Goal: Find contact information: Find contact information

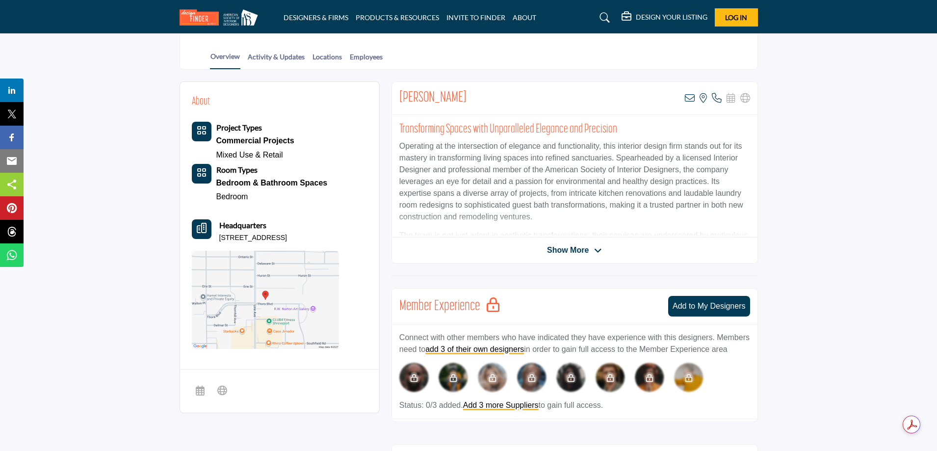
scroll to position [196, 0]
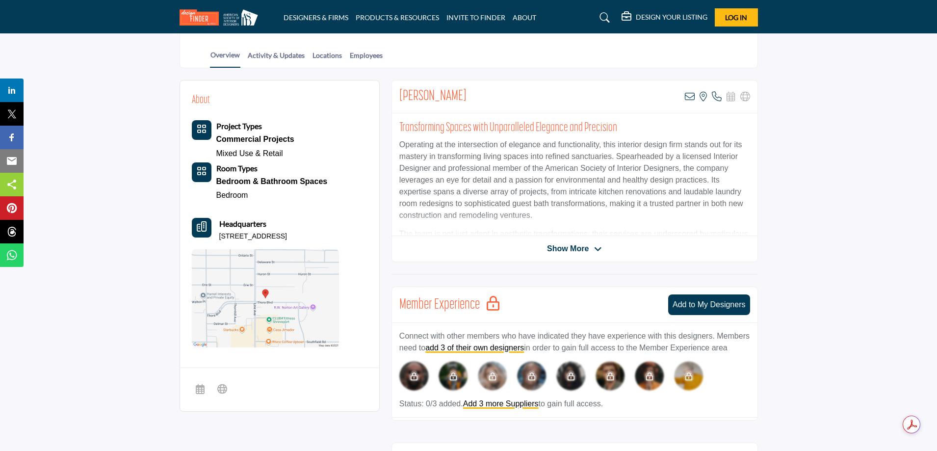
click at [302, 215] on div "Project Types Commercial Projects Mixed Use & Retail Room Types Bedroom" at bounding box center [265, 233] width 147 height 227
drag, startPoint x: 325, startPoint y: 236, endPoint x: 219, endPoint y: 240, distance: 105.5
click at [219, 240] on div "Headquarters 770 Thora Blvd, 71106-1824, USA" at bounding box center [265, 230] width 147 height 24
copy p "770 Thora Blvd, 71106-1824, USA"
click at [603, 17] on icon at bounding box center [605, 18] width 10 height 10
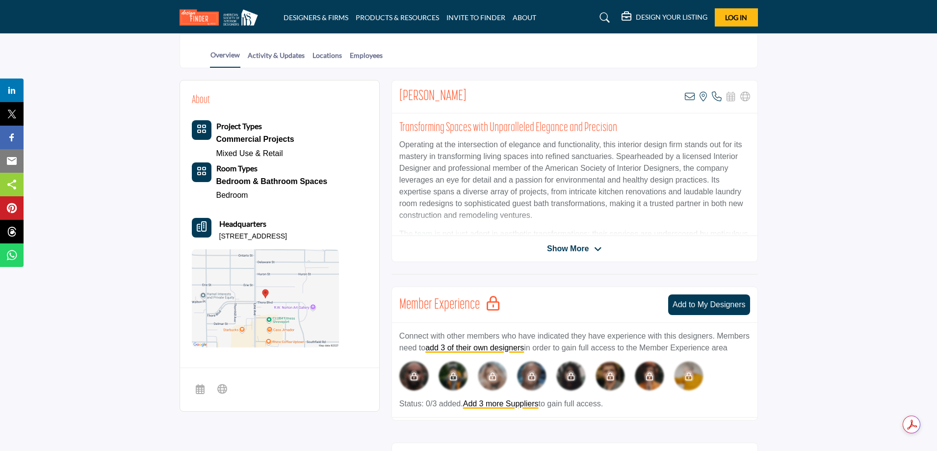
scroll to position [236, 0]
click at [603, 19] on icon at bounding box center [605, 18] width 10 height 10
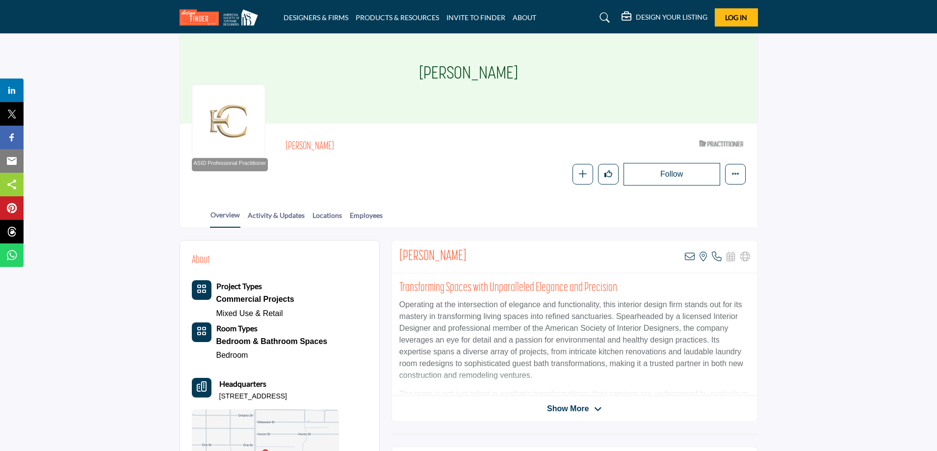
scroll to position [0, 0]
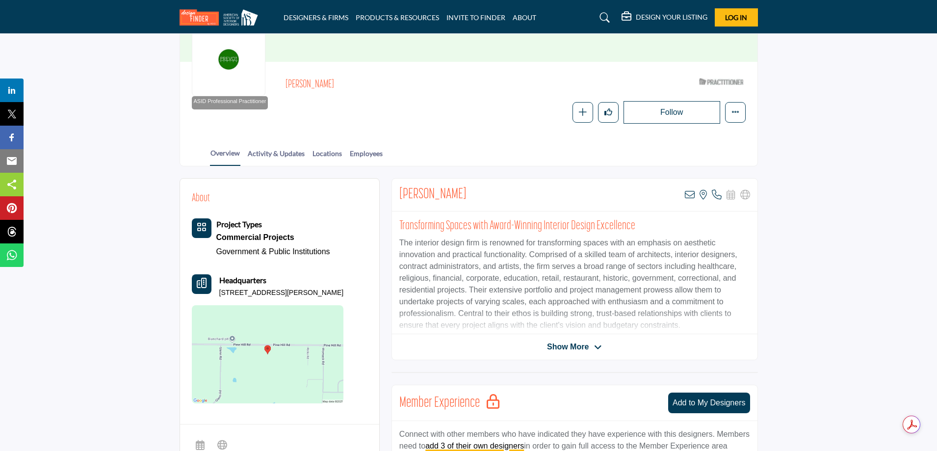
drag, startPoint x: 331, startPoint y: 293, endPoint x: 218, endPoint y: 293, distance: 112.8
click at [218, 293] on div "Headquarters 6135 Pine Hill Rd, 71107-9673, USA" at bounding box center [268, 286] width 152 height 24
copy p "6135 Pine Hill Rd, 71107-9673, USA"
click at [845, 120] on section "Home Designers & Firms April Sharlow April Sharlow ASID Professional Practition…" at bounding box center [468, 51] width 937 height 230
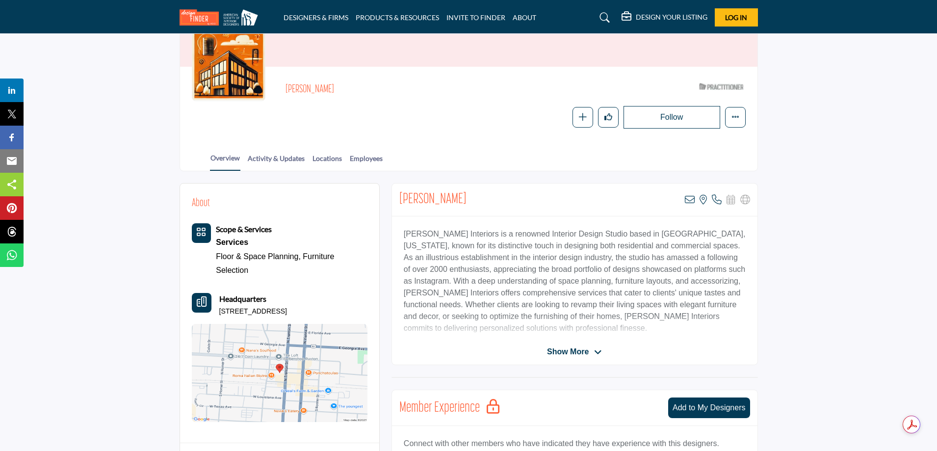
scroll to position [196, 0]
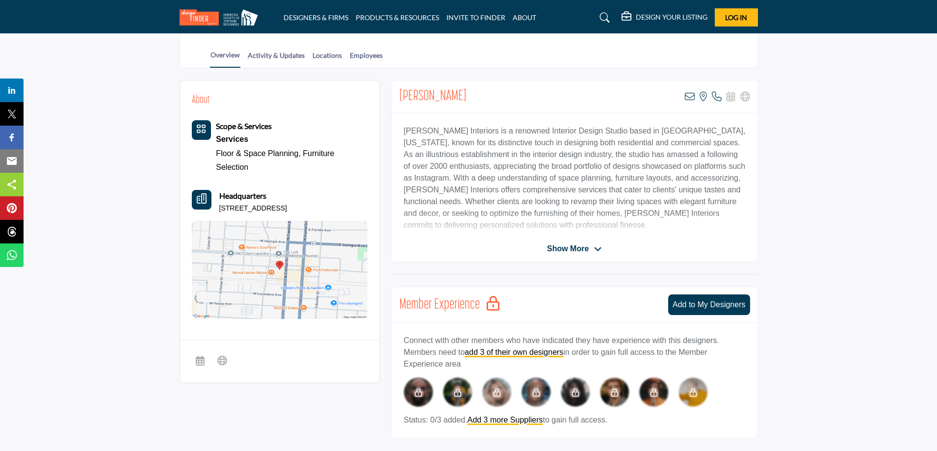
drag, startPoint x: 329, startPoint y: 207, endPoint x: 216, endPoint y: 208, distance: 112.8
click at [216, 208] on div "Headquarters 111 N Trenton St, 71270-4321, USA" at bounding box center [280, 202] width 176 height 24
copy p "111 N Trenton St, 71270-4321, USA"
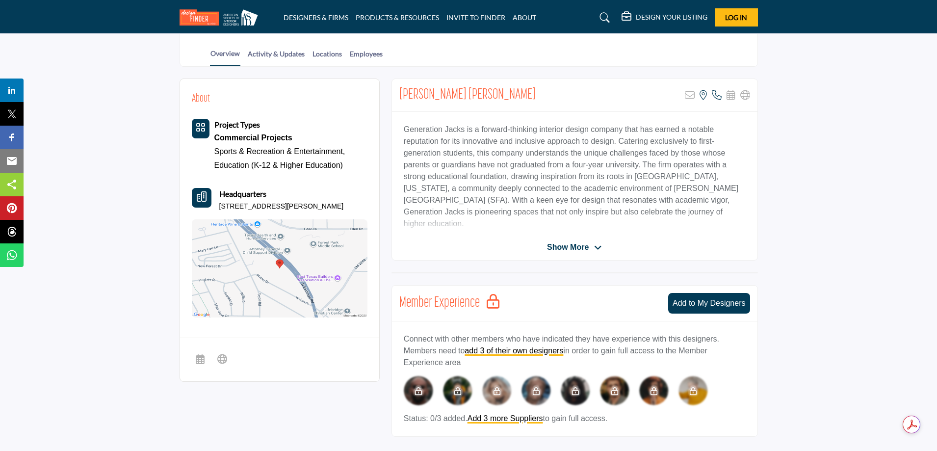
drag, startPoint x: 368, startPoint y: 207, endPoint x: 219, endPoint y: 213, distance: 149.7
click at [219, 213] on div "About Project Types Commercial Projects Sports & Recreation & Entertainment," at bounding box center [279, 205] width 199 height 252
copy p "1415 N Eastman Rd Apt A, 75601-3319, USA"
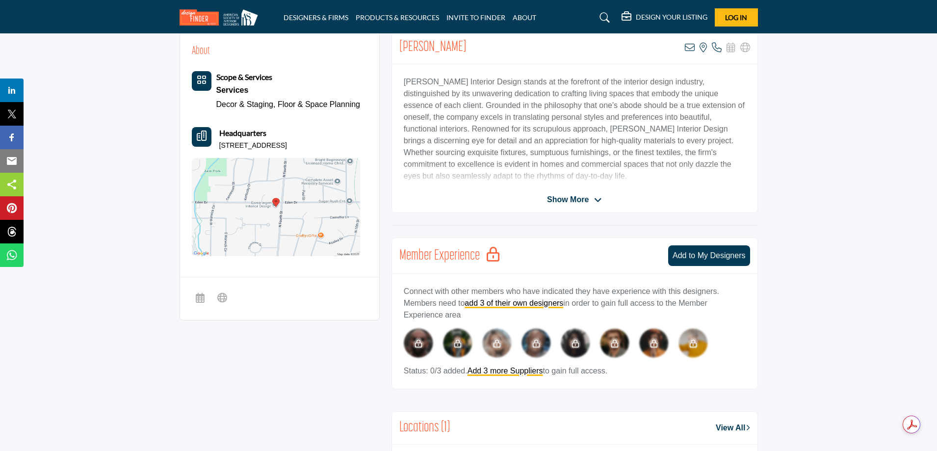
drag, startPoint x: 323, startPoint y: 145, endPoint x: 218, endPoint y: 144, distance: 105.0
click at [218, 144] on div "Headquarters 810 Eden Dr, 75605-3361, USA" at bounding box center [276, 139] width 169 height 24
copy p "810 Eden Dr, 75605-3361, USA"
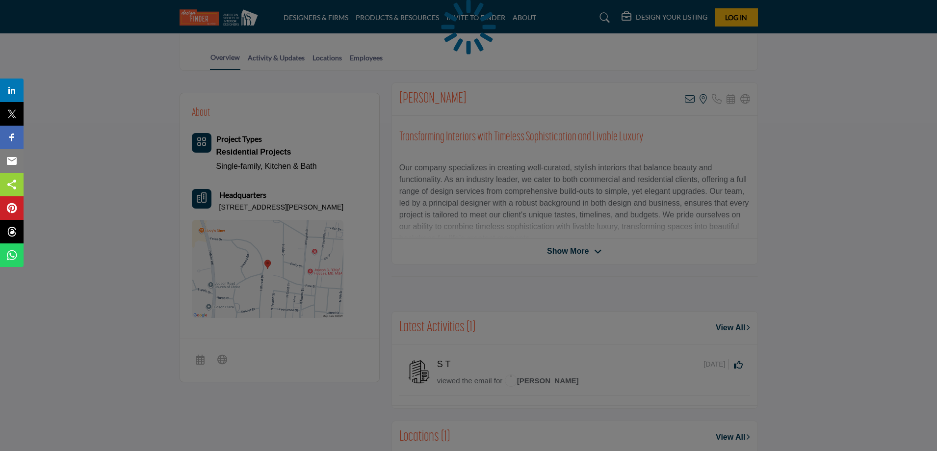
scroll to position [196, 0]
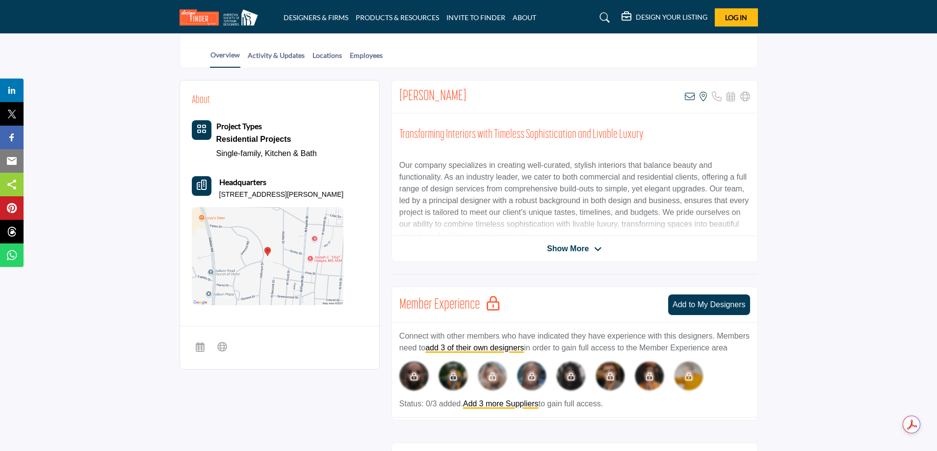
drag, startPoint x: 330, startPoint y: 195, endPoint x: 219, endPoint y: 198, distance: 110.9
click at [219, 198] on div "Headquarters [STREET_ADDRESS][PERSON_NAME]" at bounding box center [268, 188] width 152 height 24
copy p "[STREET_ADDRESS][PERSON_NAME]"
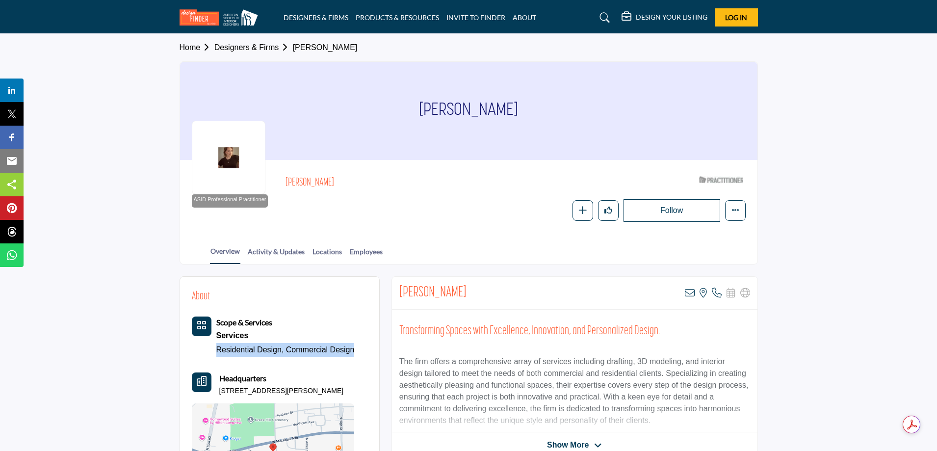
drag, startPoint x: 357, startPoint y: 350, endPoint x: 218, endPoint y: 350, distance: 138.3
click at [218, 350] on div "About Scope & Services Services Residential Design, Commercial Design Headquart…" at bounding box center [280, 394] width 176 height 213
copy div "Residential Design, Commercial Design"
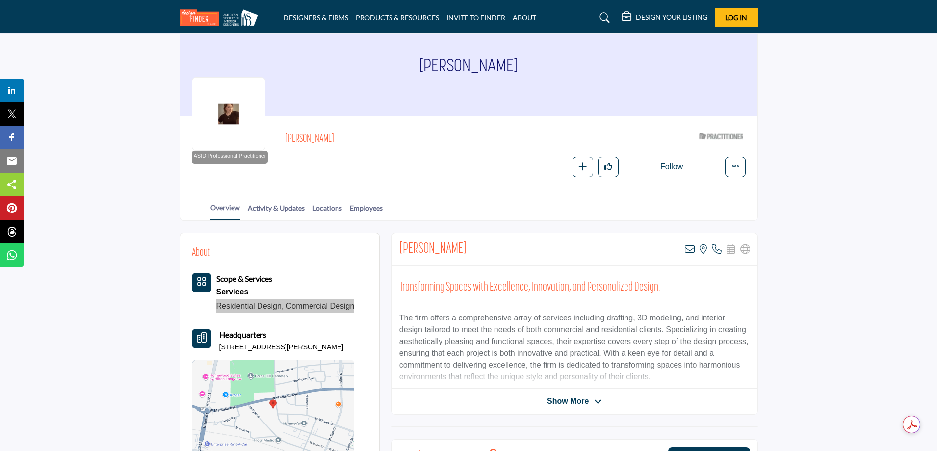
scroll to position [147, 0]
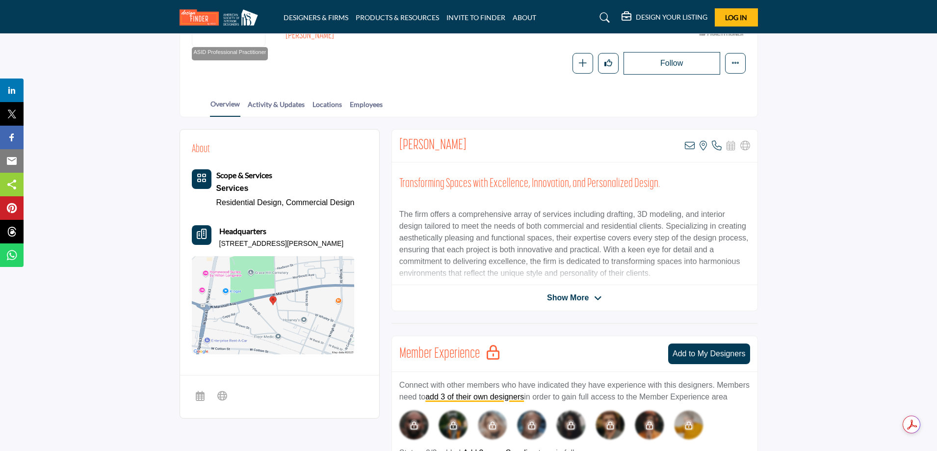
click at [339, 239] on div "Headquarters 506 W Methvin St, 75601-6315, USA" at bounding box center [273, 237] width 163 height 24
drag, startPoint x: 333, startPoint y: 244, endPoint x: 217, endPoint y: 248, distance: 116.3
click at [217, 248] on div "Headquarters 506 W Methvin St, 75601-6315, USA" at bounding box center [273, 237] width 163 height 24
copy p "506 W Methvin St, 75601-6315, USA"
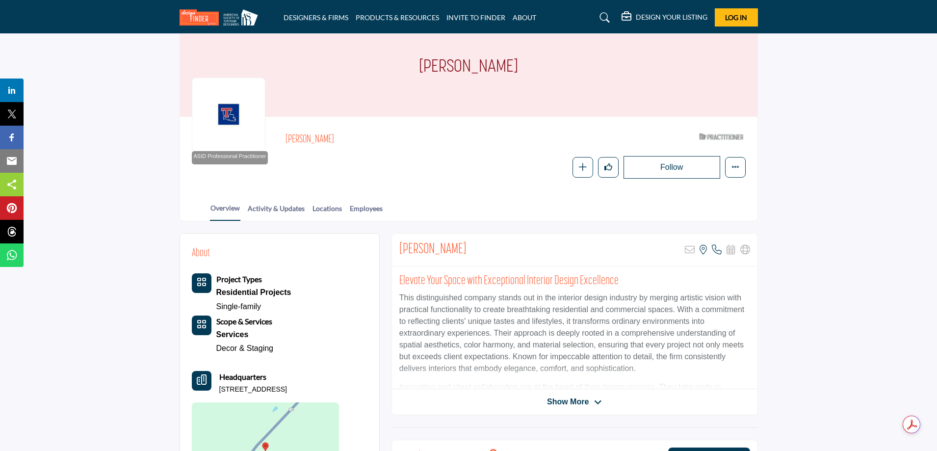
scroll to position [98, 0]
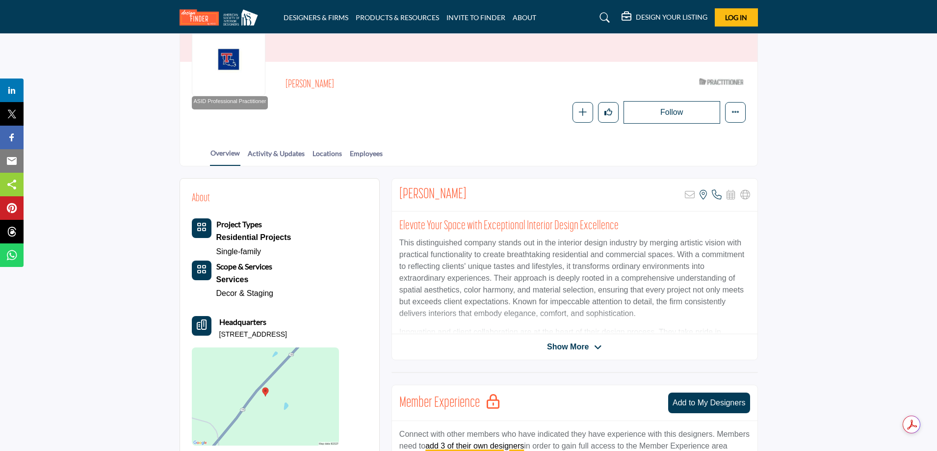
drag, startPoint x: 338, startPoint y: 336, endPoint x: 216, endPoint y: 335, distance: 122.1
click at [216, 335] on div "Headquarters [STREET_ADDRESS]" at bounding box center [265, 328] width 147 height 24
copy p "[STREET_ADDRESS]"
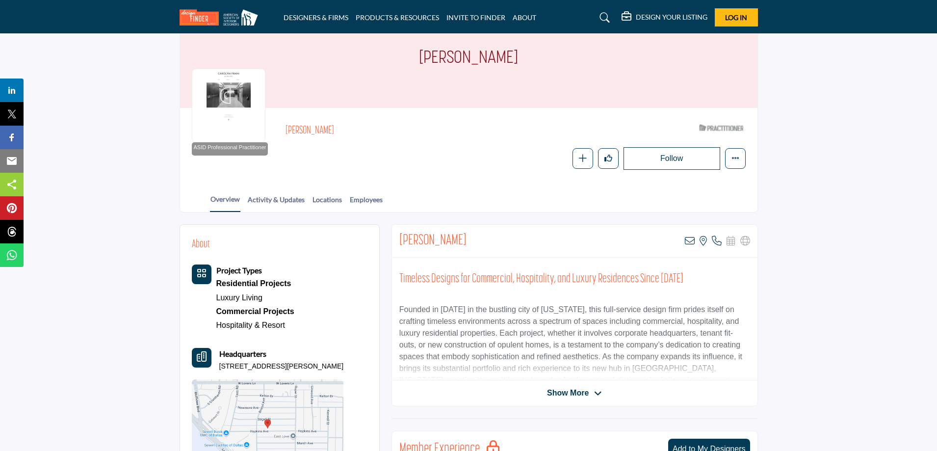
scroll to position [147, 0]
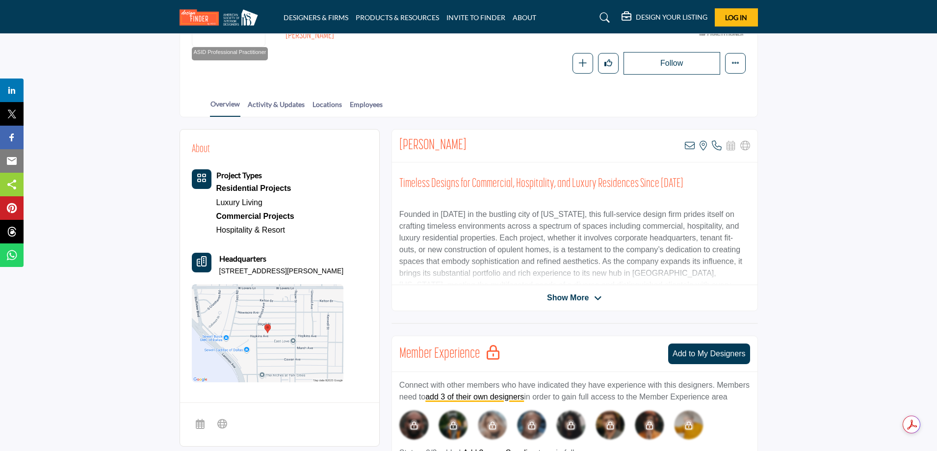
drag, startPoint x: 332, startPoint y: 274, endPoint x: 215, endPoint y: 272, distance: 116.7
click at [215, 272] on div "Headquarters 4517 Hopkins Ave, 75209-3811, USA" at bounding box center [268, 265] width 152 height 24
copy p "4517 Hopkins Ave, 75209-3811, USA"
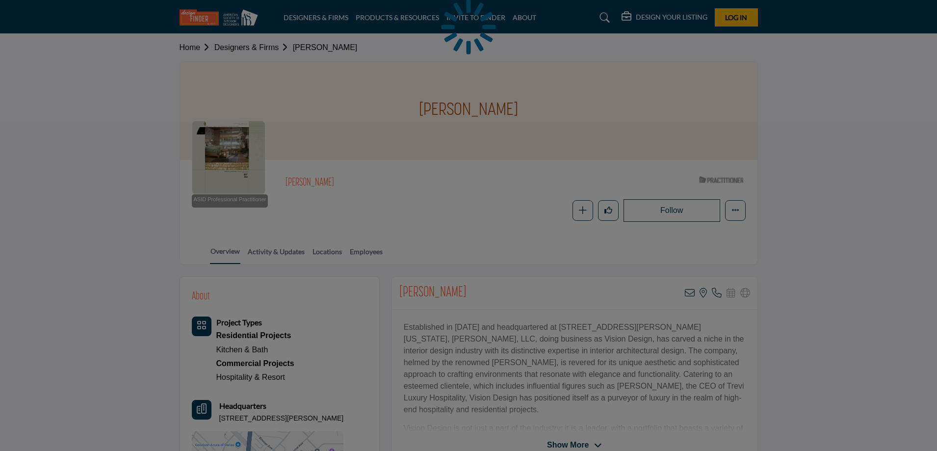
scroll to position [98, 0]
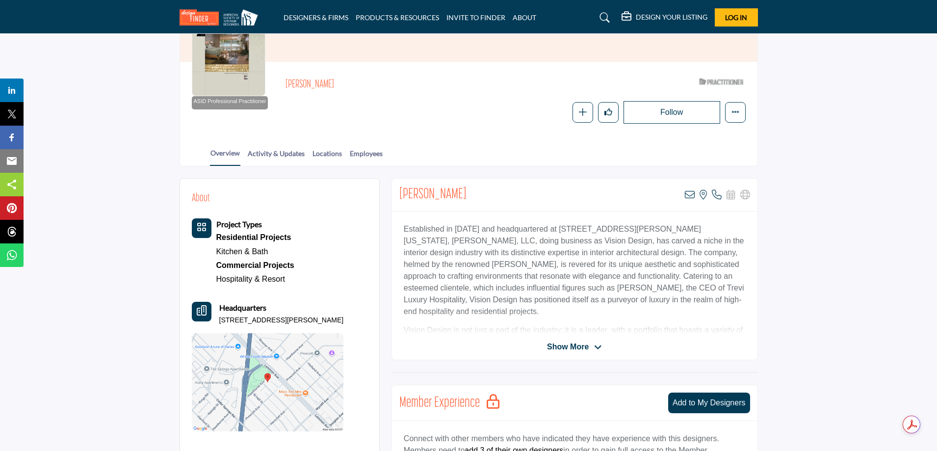
drag, startPoint x: 331, startPoint y: 321, endPoint x: 220, endPoint y: 321, distance: 111.3
click at [220, 321] on div "Headquarters 4524 Rawlins St, 75219-2004, USA" at bounding box center [268, 314] width 152 height 24
copy p "4524 Rawlins St, 75219-2004, USA"
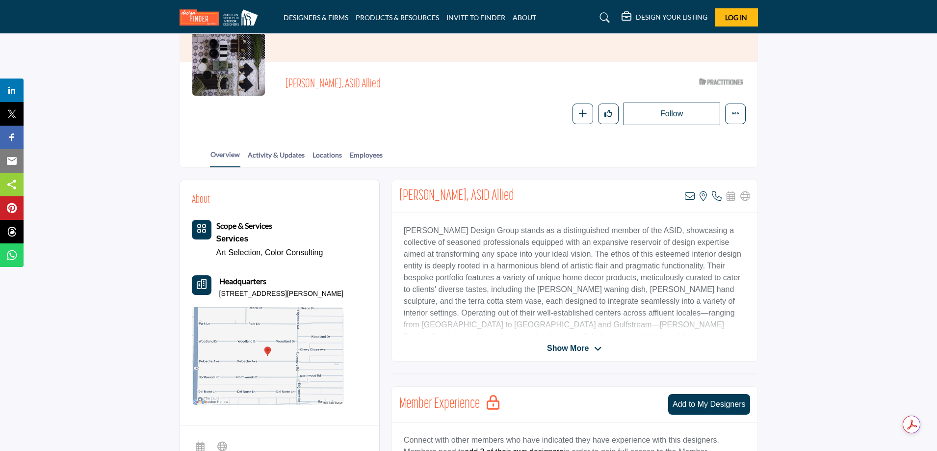
drag, startPoint x: 323, startPoint y: 293, endPoint x: 214, endPoint y: 293, distance: 109.4
click at [214, 293] on div "Headquarters [STREET_ADDRESS][PERSON_NAME]" at bounding box center [268, 287] width 152 height 24
click at [296, 301] on div "Scope & Services Services Art Selection, Color Consulting" at bounding box center [268, 312] width 152 height 185
drag, startPoint x: 318, startPoint y: 293, endPoint x: 218, endPoint y: 296, distance: 100.6
click at [218, 296] on div "Headquarters 6247 Deloache Ave, 75225-2814, USA" at bounding box center [268, 287] width 152 height 24
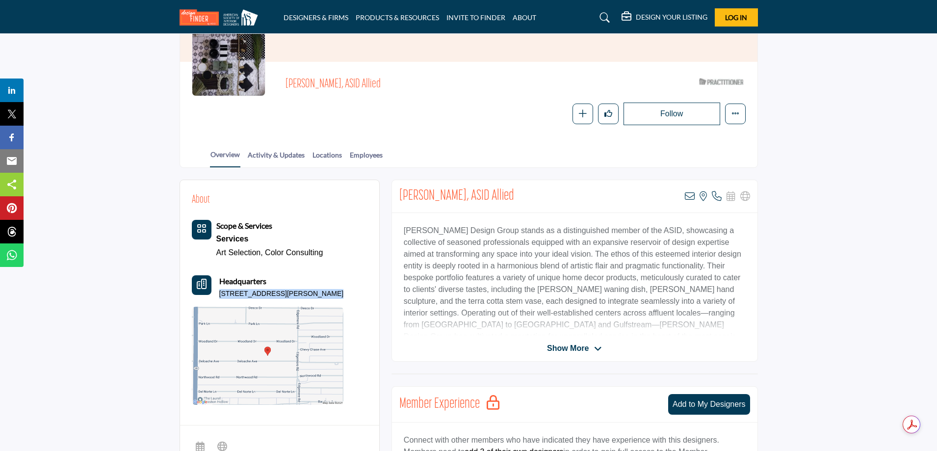
copy p "6247 Deloache Ave, 75225-2814"
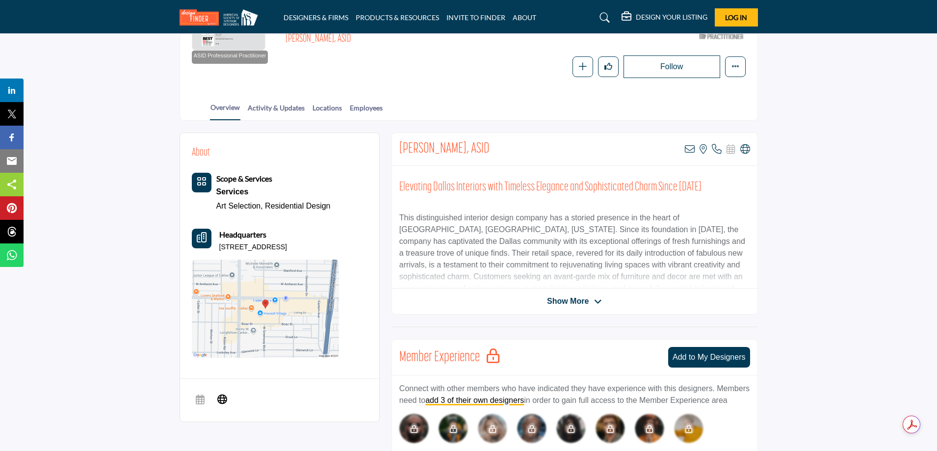
scroll to position [147, 0]
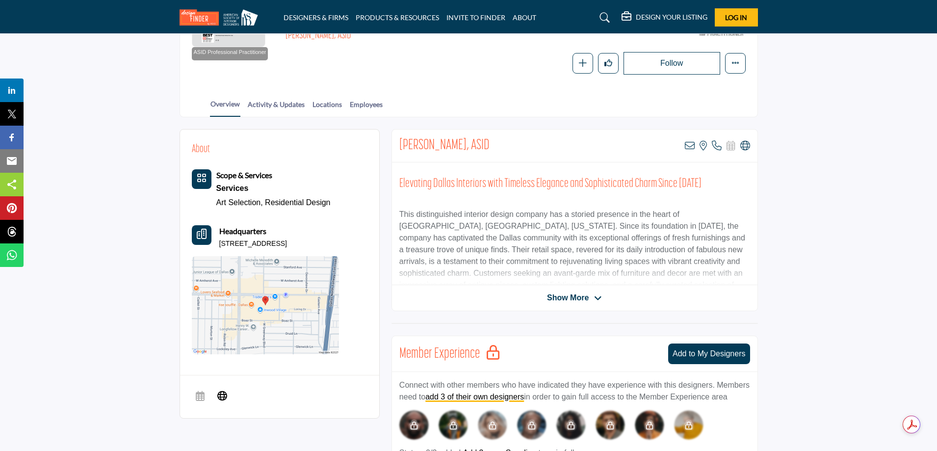
drag, startPoint x: 339, startPoint y: 244, endPoint x: 215, endPoint y: 240, distance: 124.6
click at [215, 240] on div "Headquarters 5370 W Lovers Ln Ste 328, 75209-4305, USA" at bounding box center [265, 237] width 147 height 24
drag, startPoint x: 331, startPoint y: 206, endPoint x: 332, endPoint y: 212, distance: 6.4
click at [332, 211] on div "Scope & Services Services Art Selection, Residential Design" at bounding box center [265, 261] width 147 height 185
drag, startPoint x: 337, startPoint y: 242, endPoint x: 218, endPoint y: 241, distance: 119.2
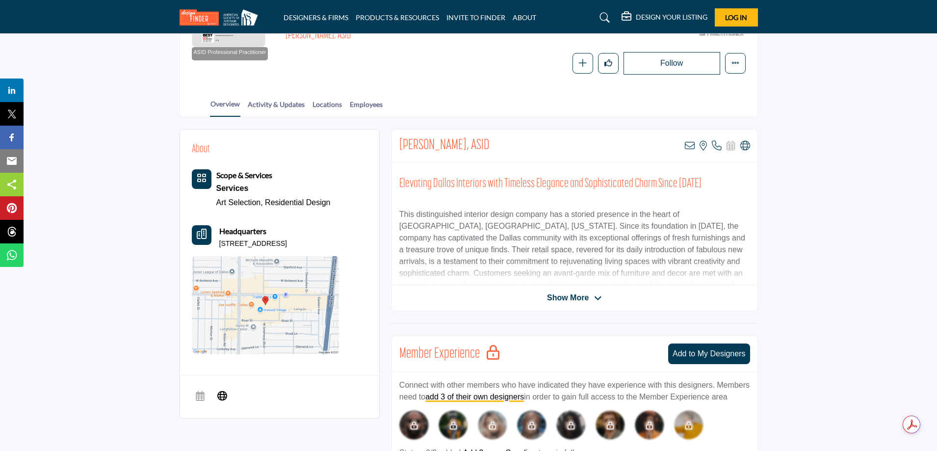
click at [218, 241] on div "Headquarters 5370 W Lovers Ln Ste 328, 75209-4305, USA" at bounding box center [265, 237] width 147 height 24
copy p "5370 W Lovers Ln Ste 328, 75209-4305"
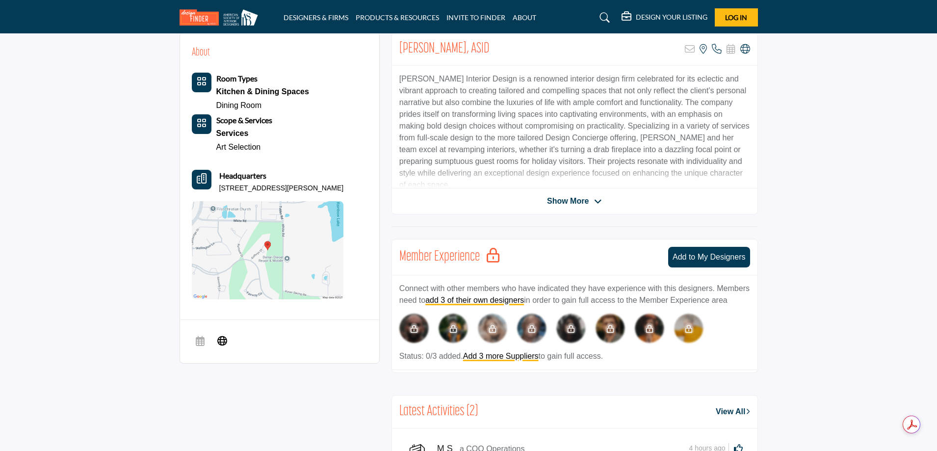
scroll to position [245, 0]
drag, startPoint x: 327, startPoint y: 188, endPoint x: 292, endPoint y: 189, distance: 34.9
click at [289, 189] on p "2420 Conrad Cir, 75032-1928, USA" at bounding box center [281, 188] width 125 height 10
click at [345, 187] on div "About Room Types Kitchen & Dining Spaces Dining Room Services" at bounding box center [280, 172] width 176 height 255
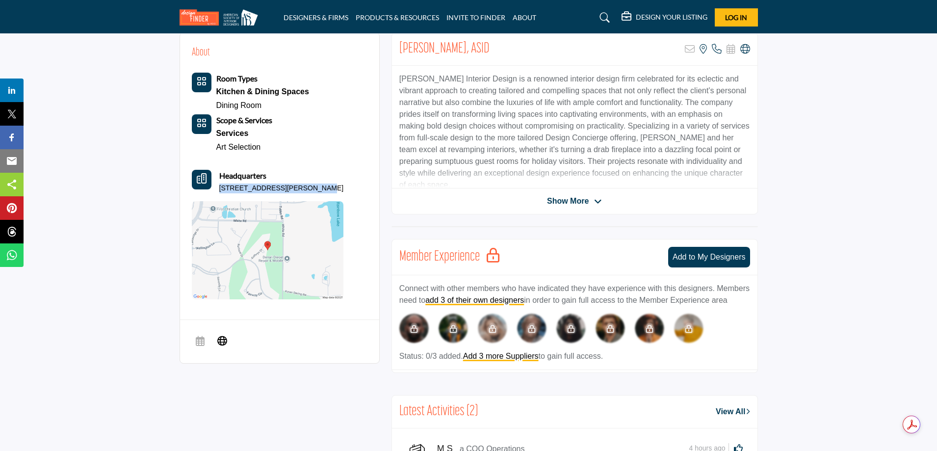
drag, startPoint x: 308, startPoint y: 187, endPoint x: 222, endPoint y: 188, distance: 86.3
click at [219, 187] on p "2420 Conrad Cir, 75032-1928, USA" at bounding box center [281, 188] width 125 height 10
copy p "2420 Conrad Cir, 75032-1928"
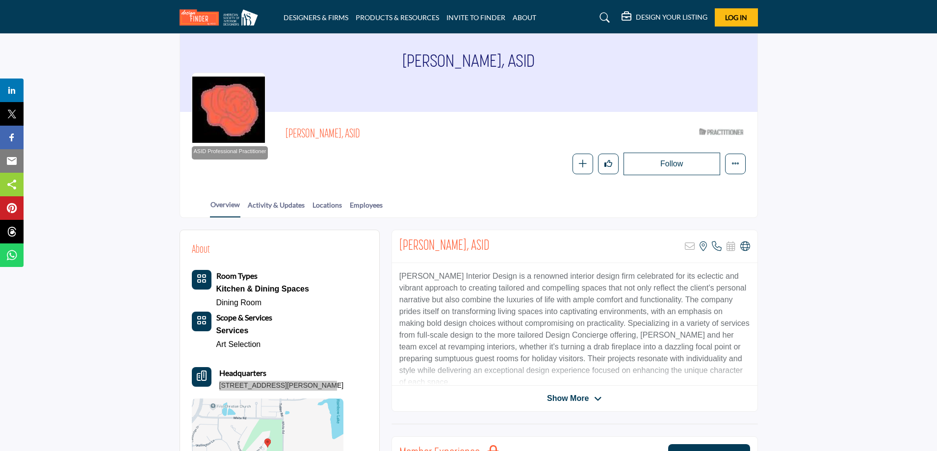
scroll to position [0, 0]
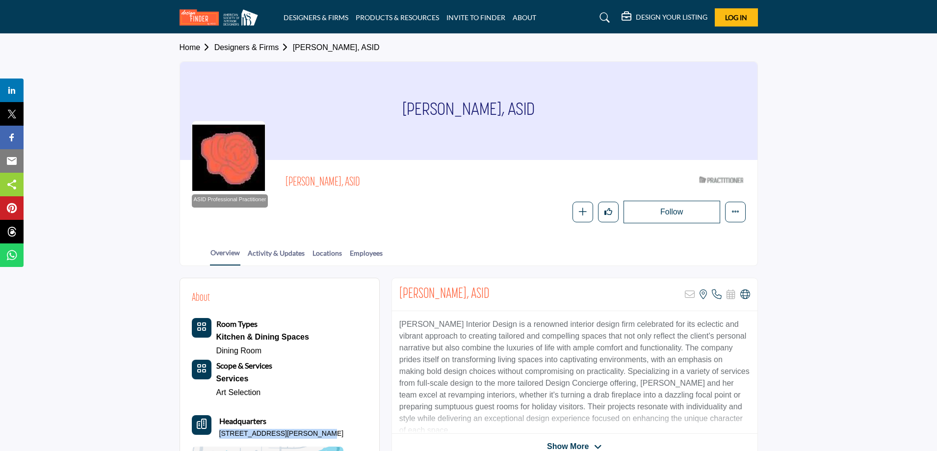
click at [206, 16] on img at bounding box center [220, 17] width 83 height 16
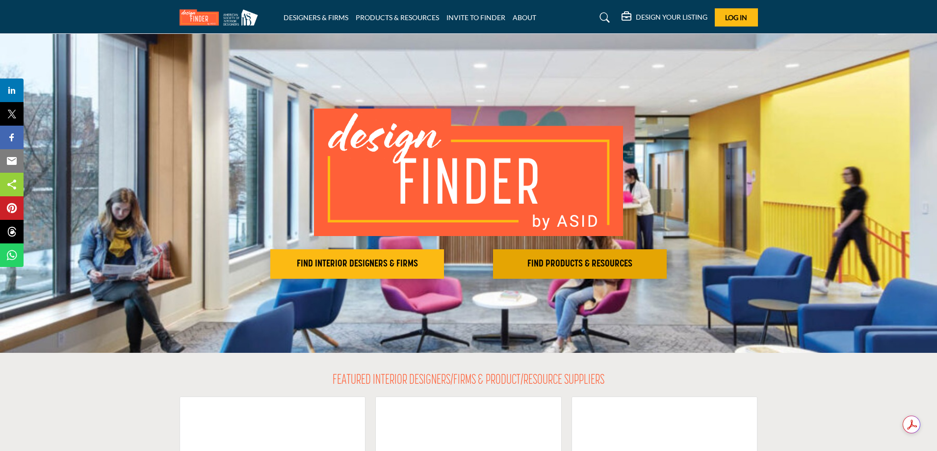
click at [441, 261] on h2 "FIND PRODUCTS & RESOURCES" at bounding box center [357, 264] width 168 height 12
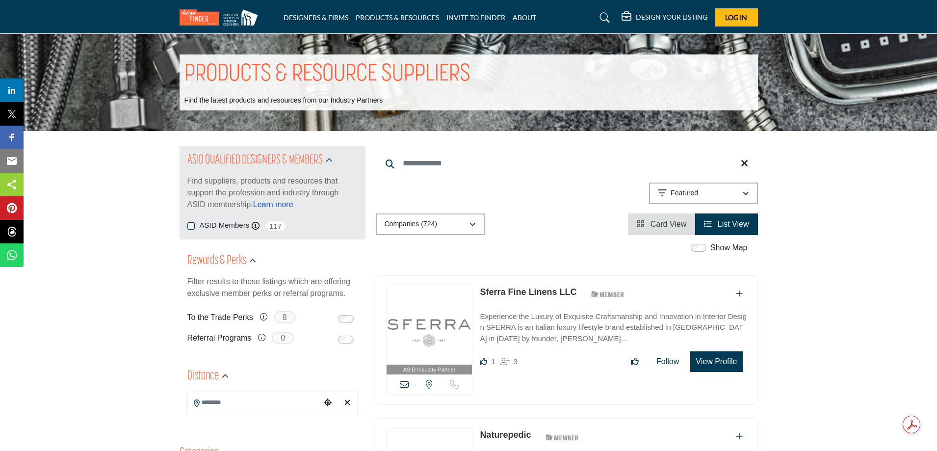
click at [282, 205] on link "Learn more" at bounding box center [273, 204] width 40 height 8
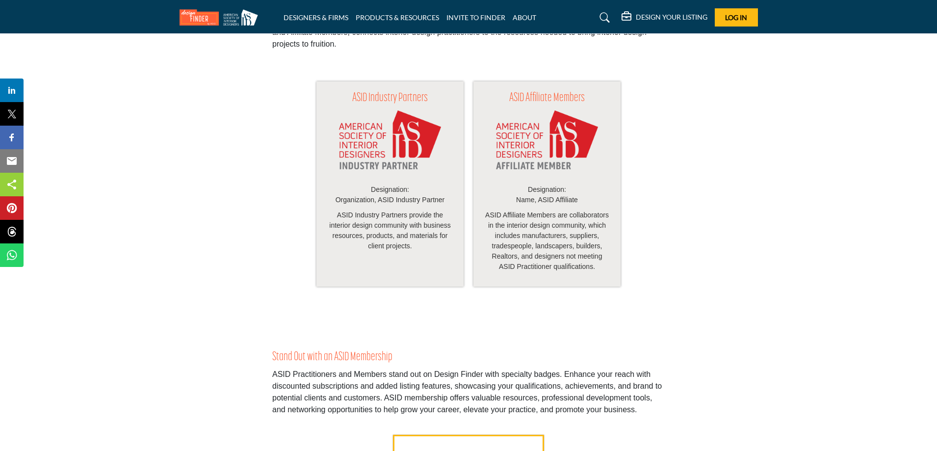
scroll to position [1471, 0]
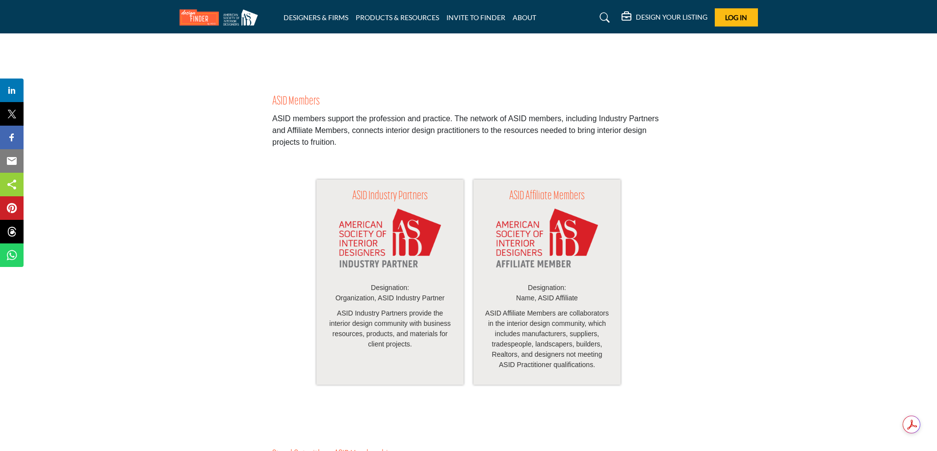
click at [379, 256] on img at bounding box center [390, 242] width 102 height 69
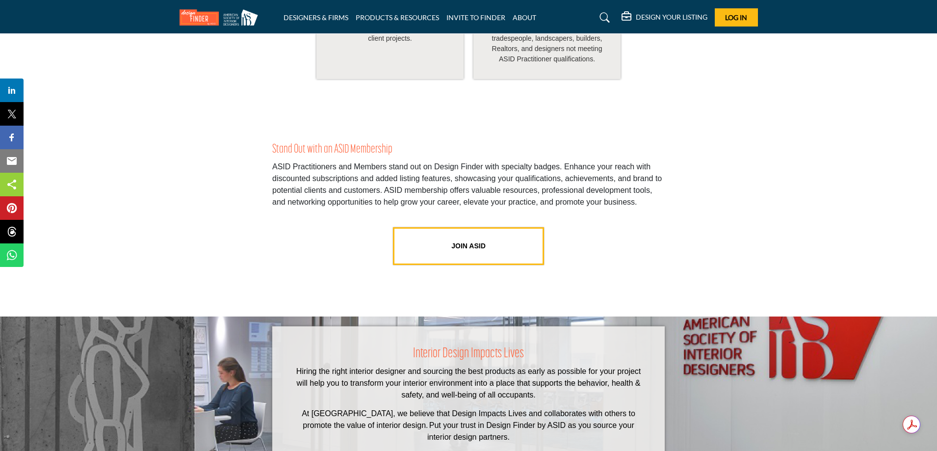
scroll to position [1962, 0]
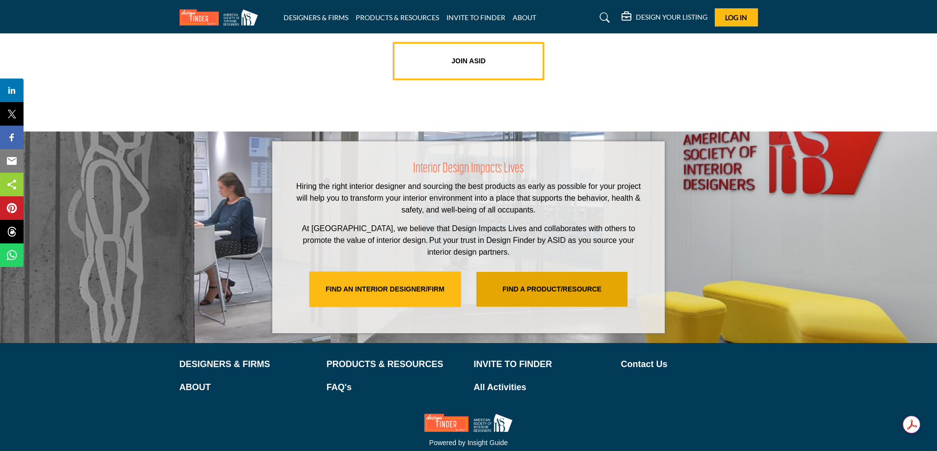
click at [524, 278] on link "FIND A PRODUCT/RESOURCE" at bounding box center [551, 289] width 151 height 35
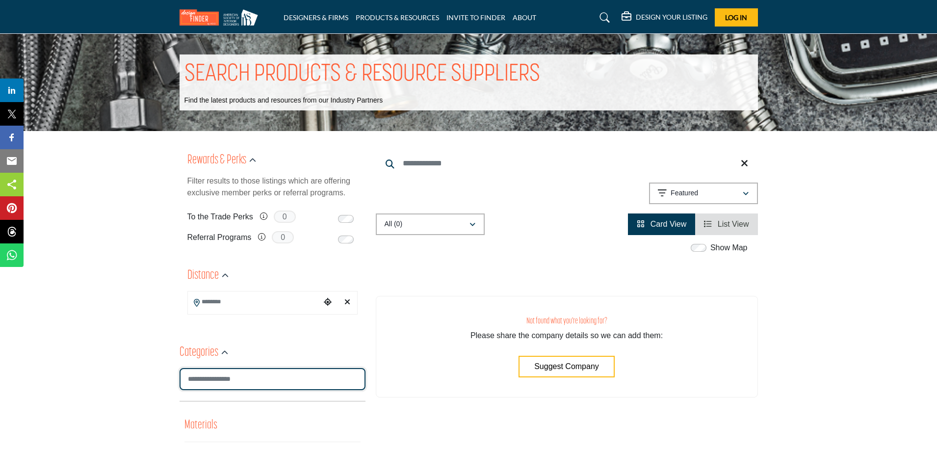
click at [259, 383] on input "Search Category" at bounding box center [272, 379] width 186 height 22
click at [231, 379] on input "Search Category" at bounding box center [272, 379] width 186 height 22
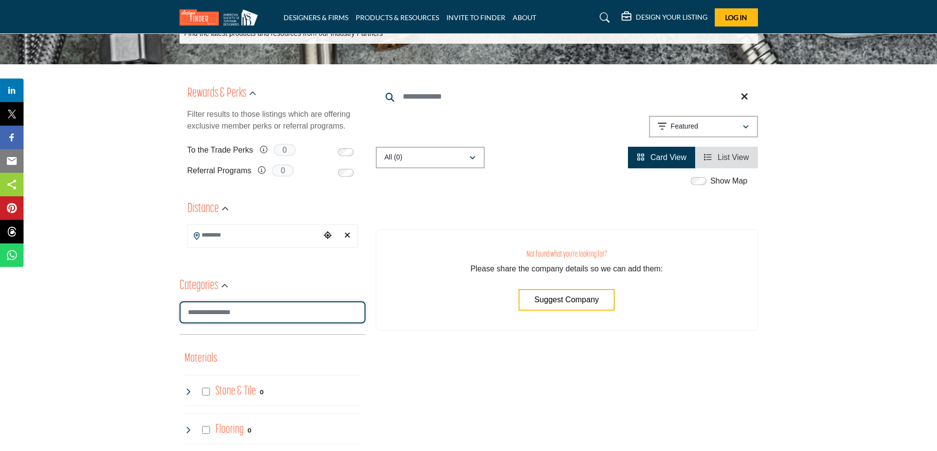
scroll to position [196, 0]
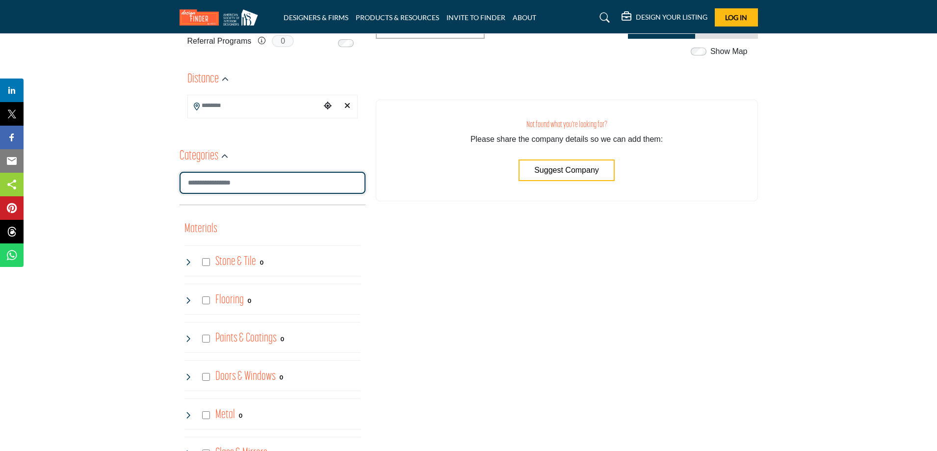
click at [232, 179] on input "Search Category" at bounding box center [272, 183] width 186 height 22
click at [233, 179] on input "Search Category" at bounding box center [272, 183] width 186 height 22
click at [223, 154] on icon "button" at bounding box center [224, 156] width 7 height 7
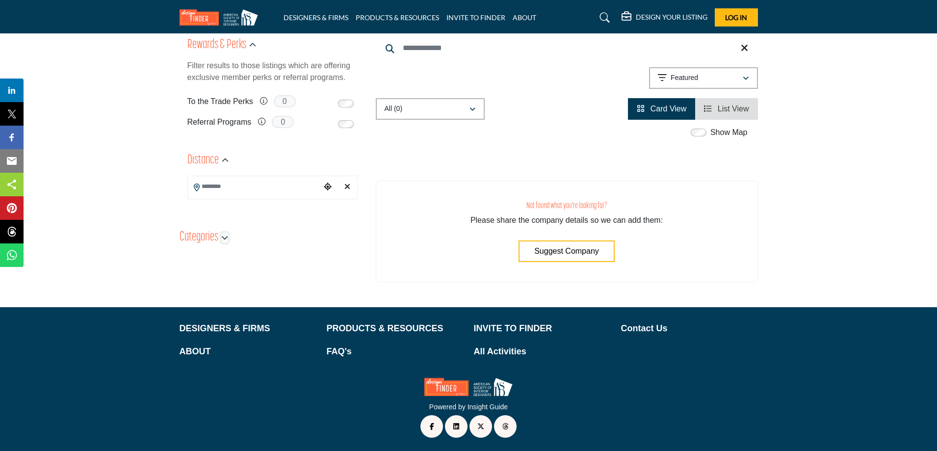
scroll to position [115, 0]
click at [224, 237] on icon "button" at bounding box center [224, 237] width 7 height 7
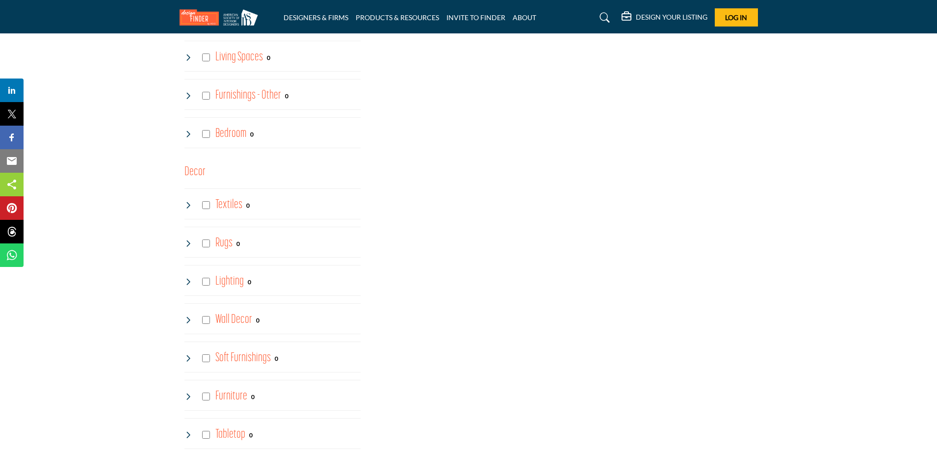
scroll to position [1030, 0]
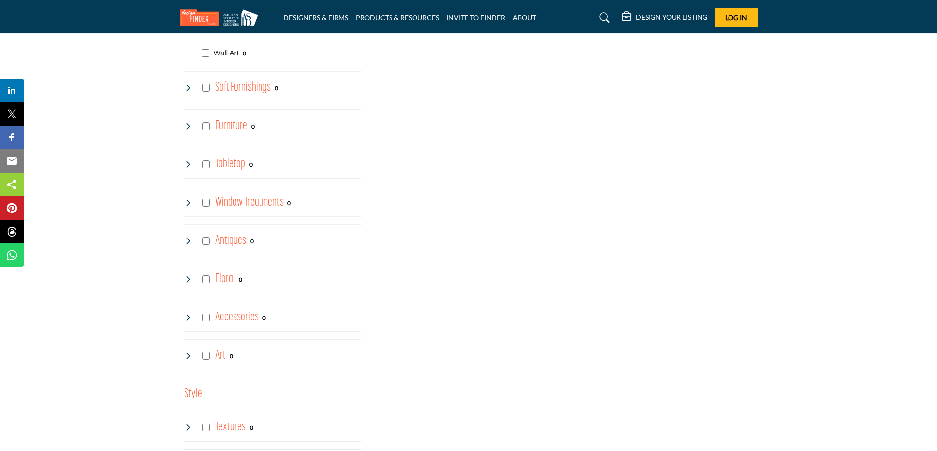
scroll to position [1471, 0]
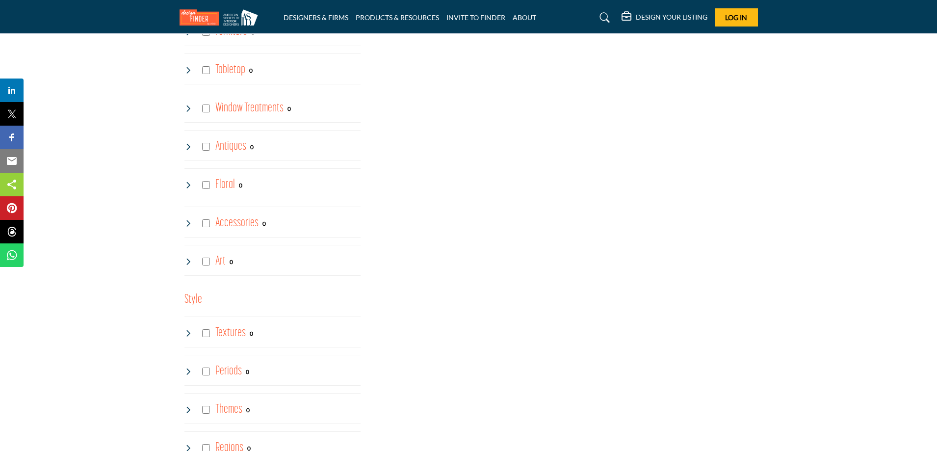
click at [187, 261] on icon at bounding box center [188, 261] width 8 height 8
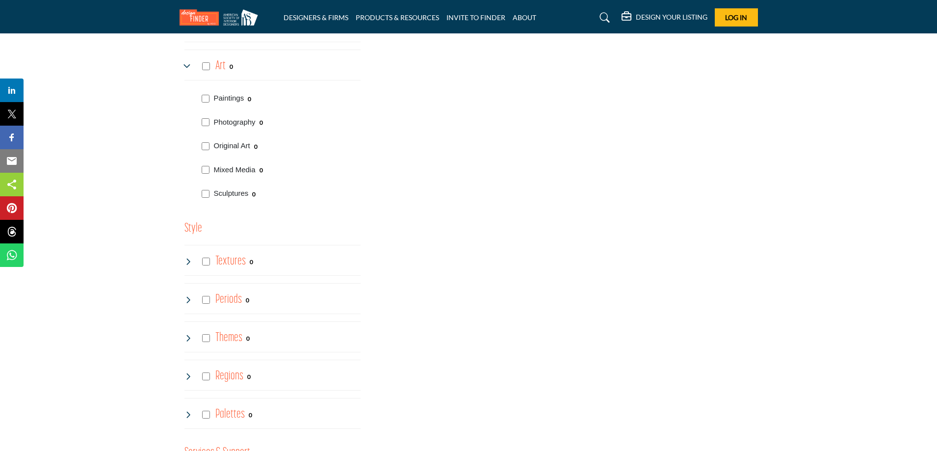
scroll to position [1667, 0]
click at [189, 258] on icon at bounding box center [188, 260] width 8 height 8
click at [187, 258] on icon at bounding box center [188, 260] width 8 height 8
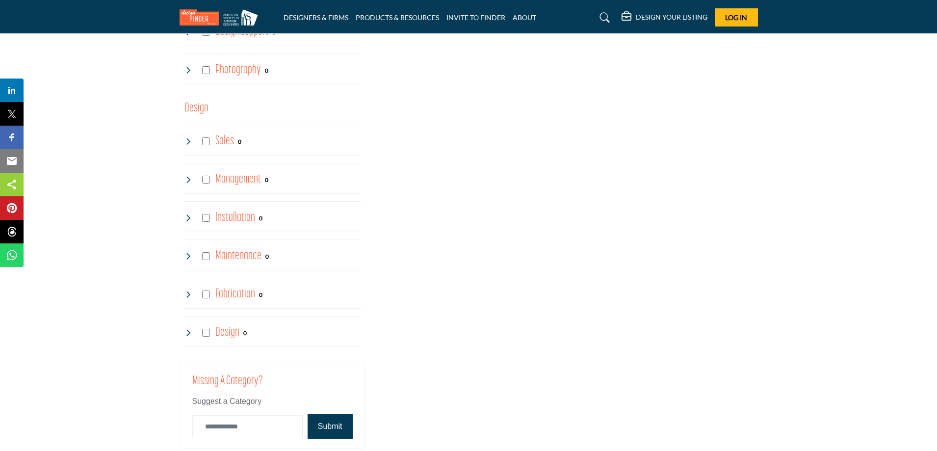
scroll to position [2403, 0]
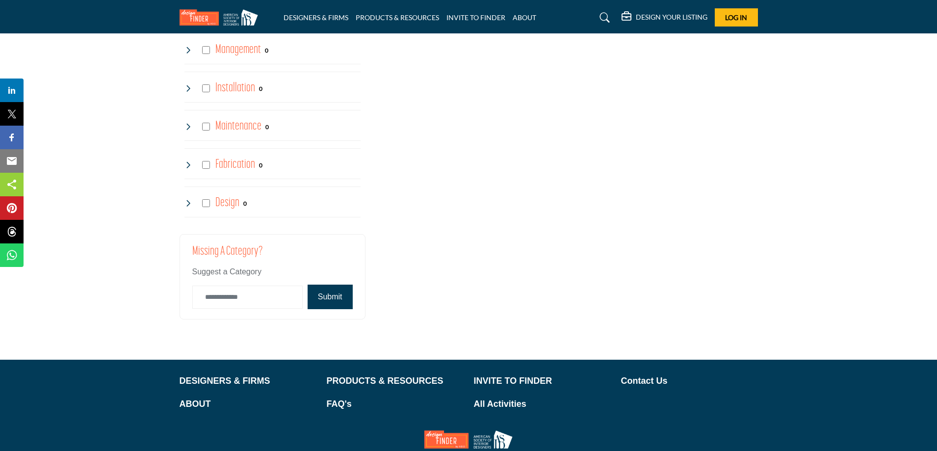
click at [330, 292] on button "Submit" at bounding box center [329, 296] width 45 height 25
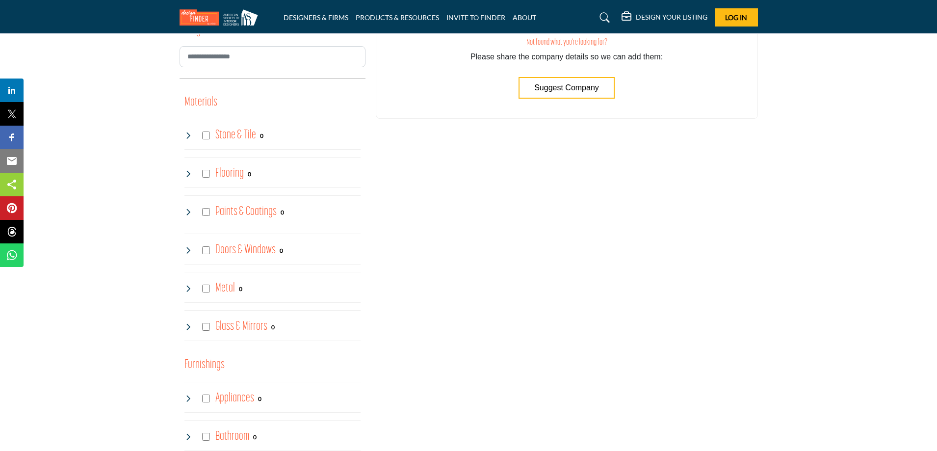
scroll to position [196, 0]
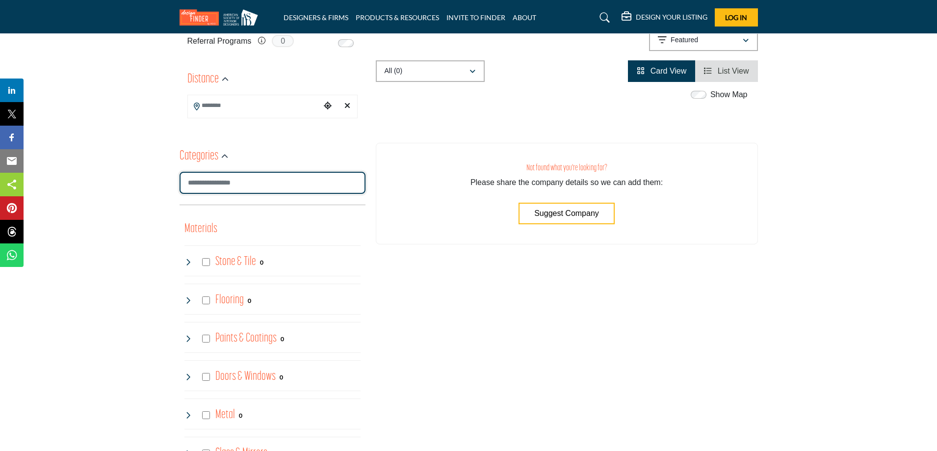
click at [217, 182] on input "Search Category" at bounding box center [272, 183] width 186 height 22
click at [238, 183] on input "Search Category" at bounding box center [272, 183] width 186 height 22
type input "**********"
type input "*"
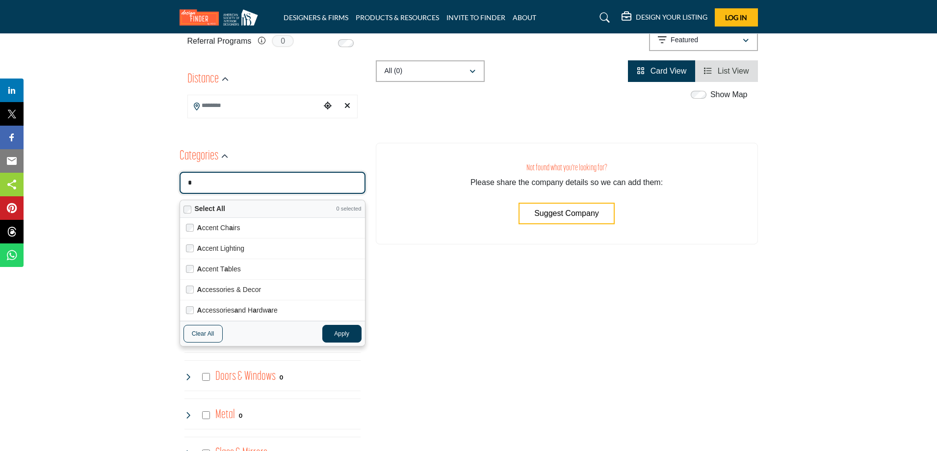
type input "**********"
type input "**"
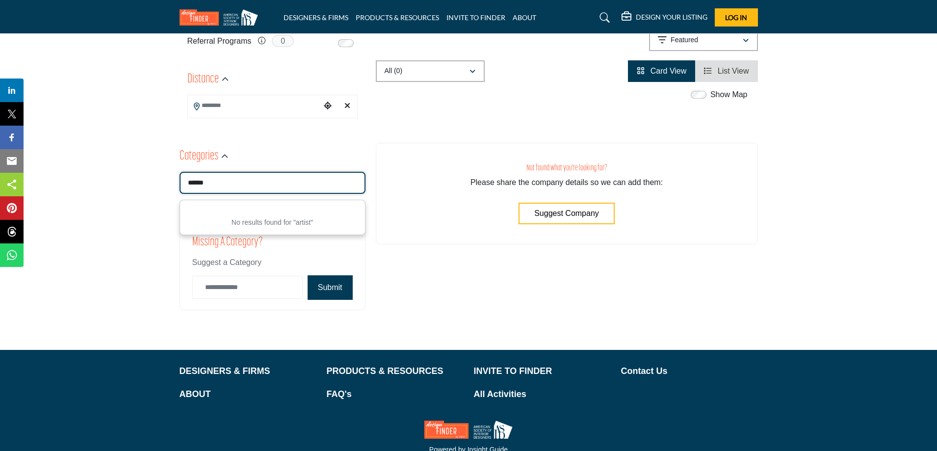
type input "******"
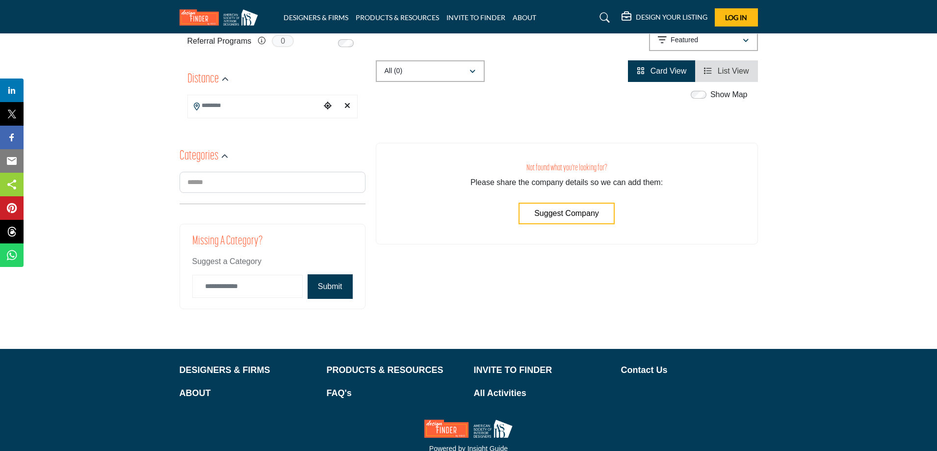
click at [457, 216] on div "Not found what you're looking for? Please share the company details so we can a…" at bounding box center [567, 194] width 382 height 102
click at [249, 290] on input "Category Name" at bounding box center [247, 286] width 110 height 23
click at [212, 260] on span "Suggest a Category" at bounding box center [226, 261] width 69 height 8
click at [233, 284] on input "Category Name" at bounding box center [247, 286] width 110 height 23
click at [343, 293] on button "Submit" at bounding box center [329, 286] width 45 height 25
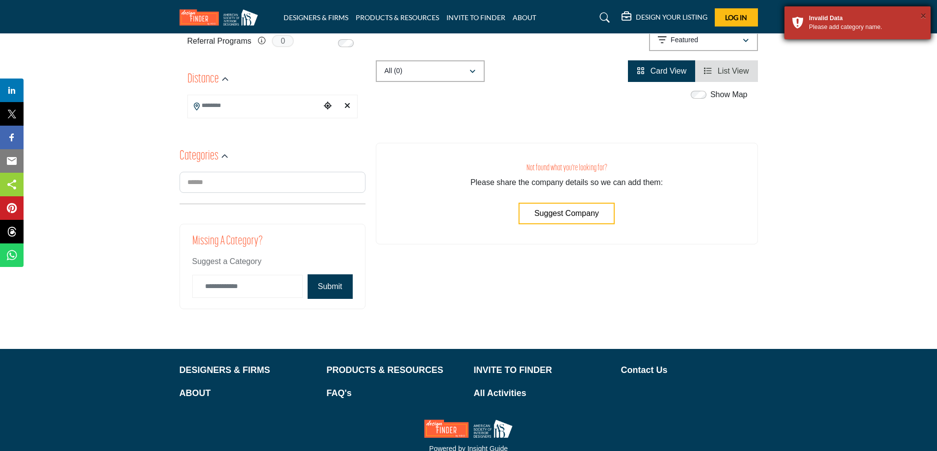
click at [923, 15] on button "×" at bounding box center [923, 16] width 6 height 10
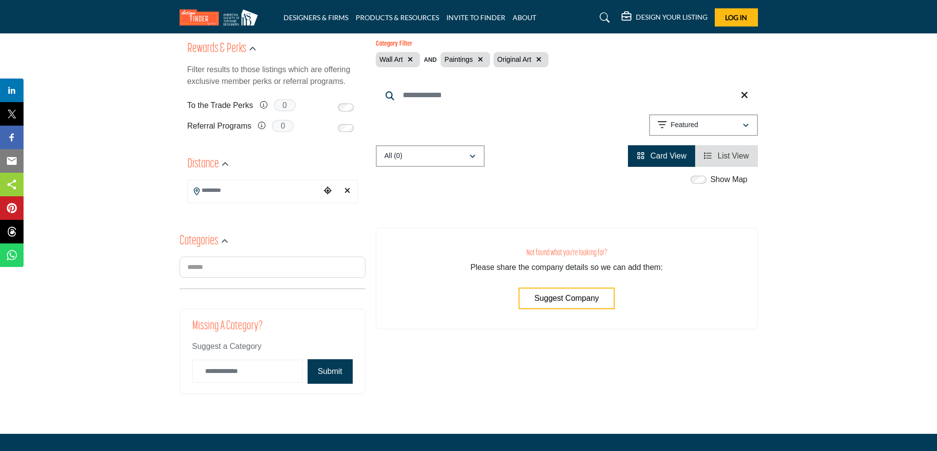
scroll to position [238, 0]
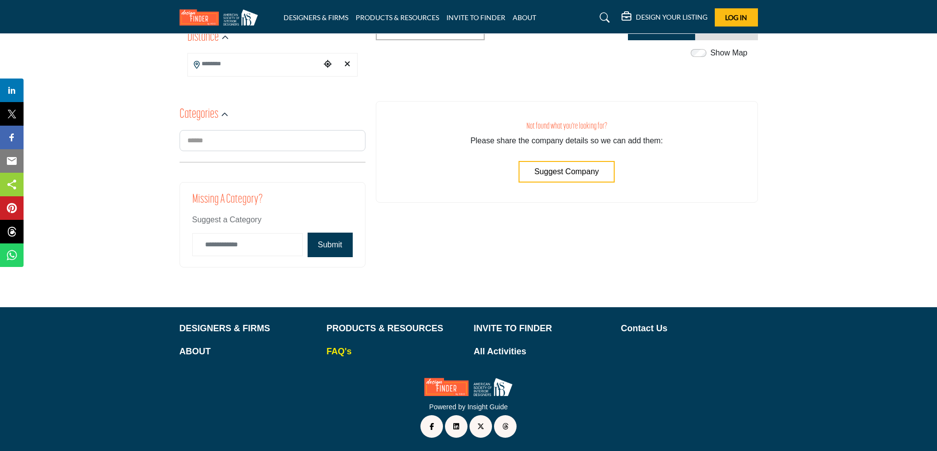
click at [335, 349] on p "FAQ's" at bounding box center [395, 351] width 137 height 13
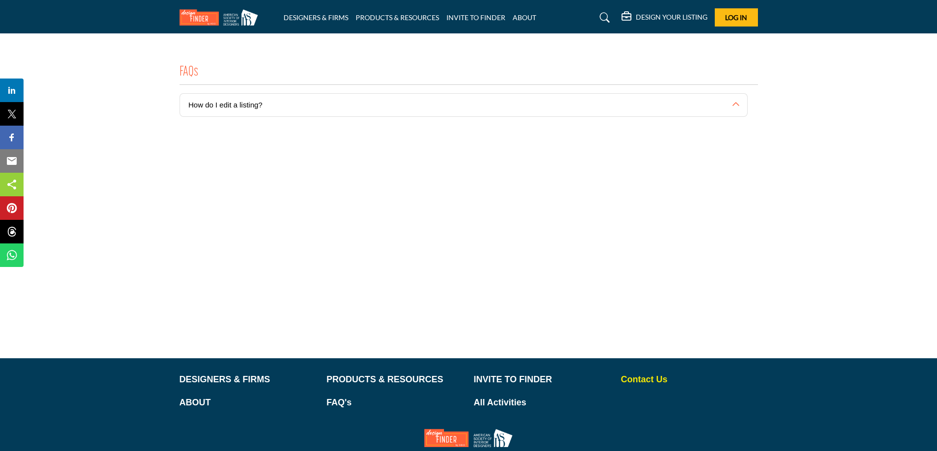
click at [630, 379] on p "Contact Us" at bounding box center [689, 379] width 137 height 13
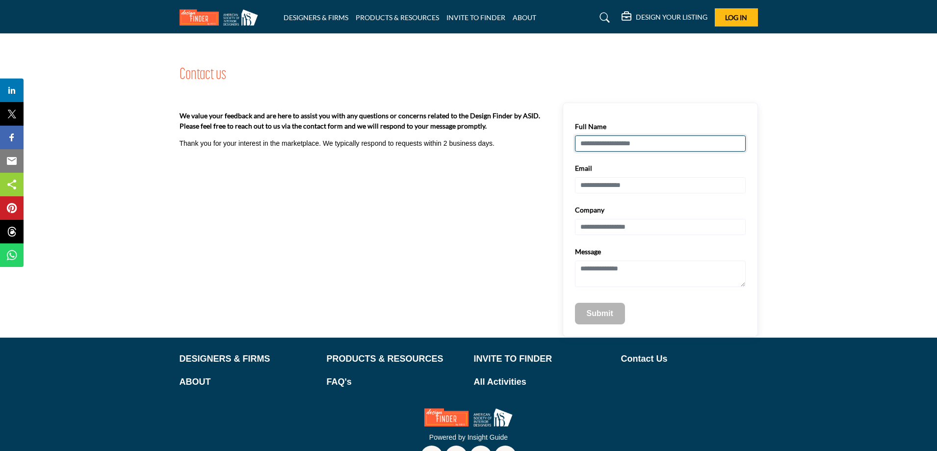
click at [602, 144] on input "Full Name" at bounding box center [660, 143] width 171 height 17
type input "**********"
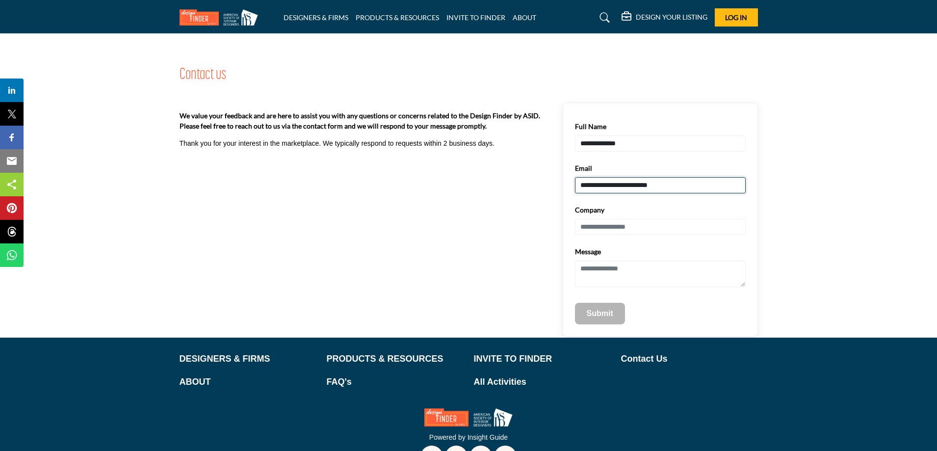
click at [682, 184] on input "**********" at bounding box center [660, 185] width 171 height 17
type input "**********"
click at [615, 229] on input "Company" at bounding box center [660, 227] width 171 height 17
type input "**********"
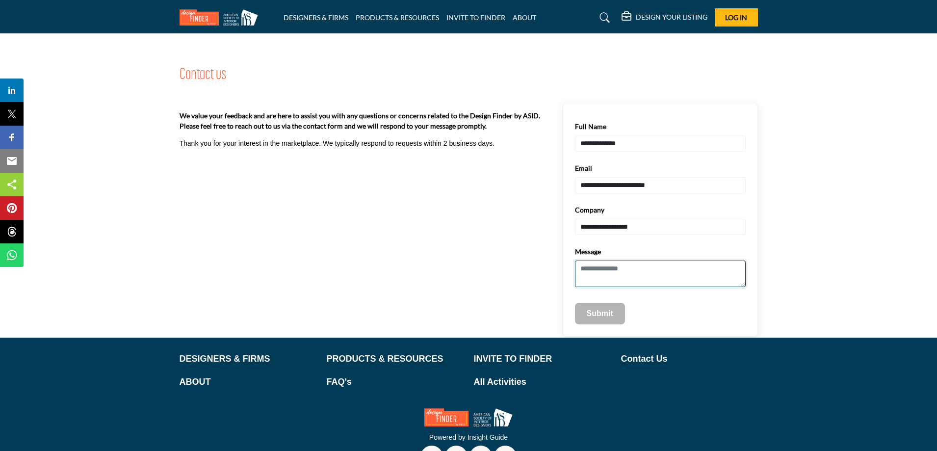
click at [592, 275] on textarea "Message" at bounding box center [660, 273] width 171 height 27
type textarea "**********"
click at [600, 314] on p "Submit" at bounding box center [600, 313] width 26 height 12
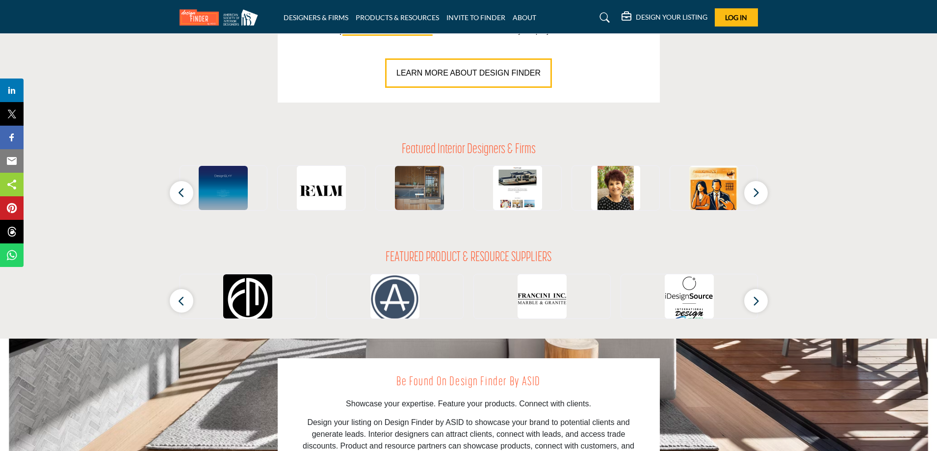
scroll to position [883, 0]
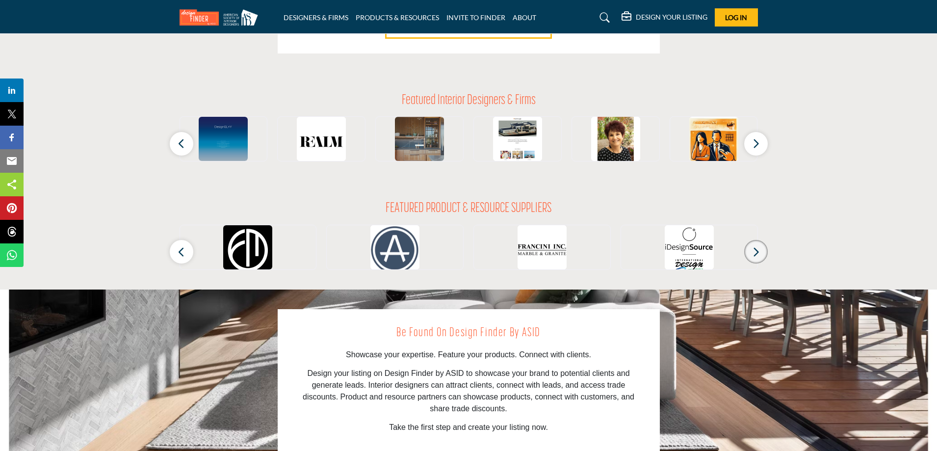
click at [754, 253] on icon "button" at bounding box center [756, 252] width 8 height 12
click at [756, 252] on icon "button" at bounding box center [756, 252] width 8 height 12
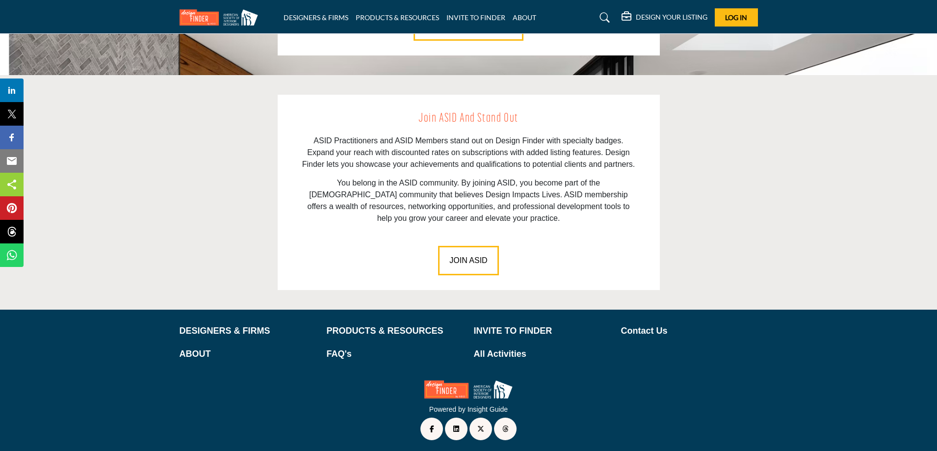
scroll to position [1329, 0]
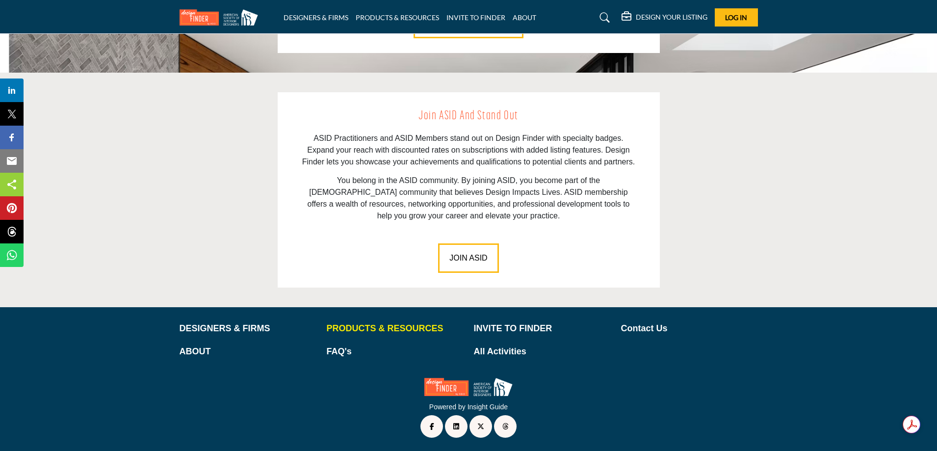
click at [406, 329] on p "PRODUCTS & RESOURCES" at bounding box center [395, 328] width 137 height 13
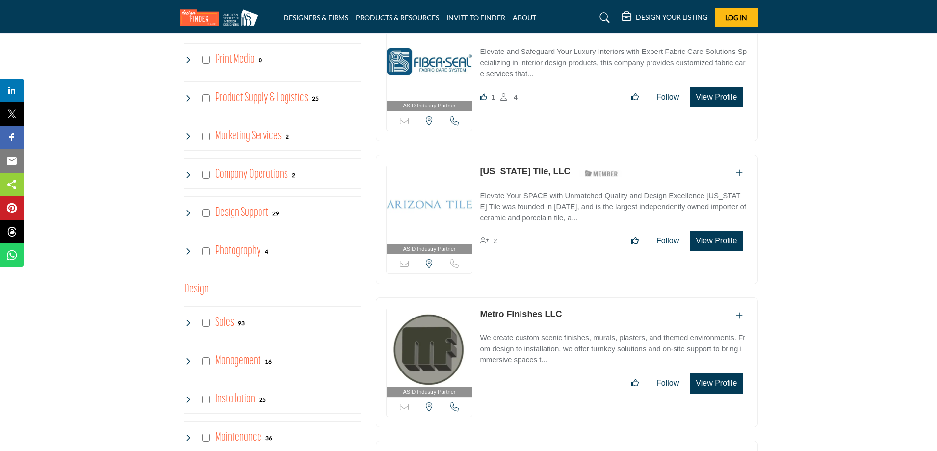
scroll to position [1913, 0]
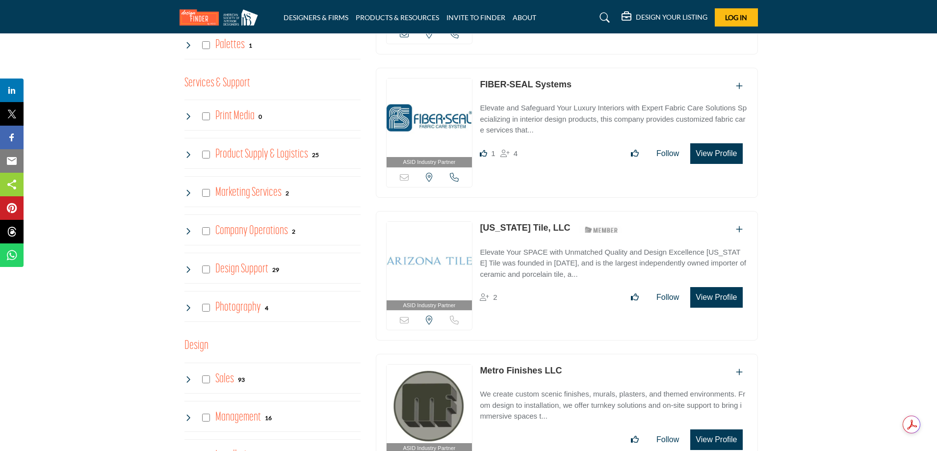
click at [185, 153] on icon at bounding box center [188, 155] width 8 height 8
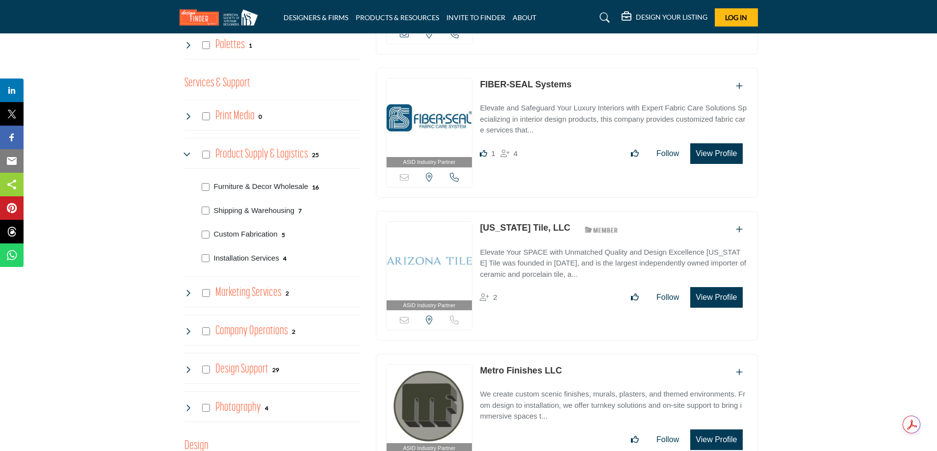
click at [186, 153] on icon at bounding box center [188, 155] width 8 height 8
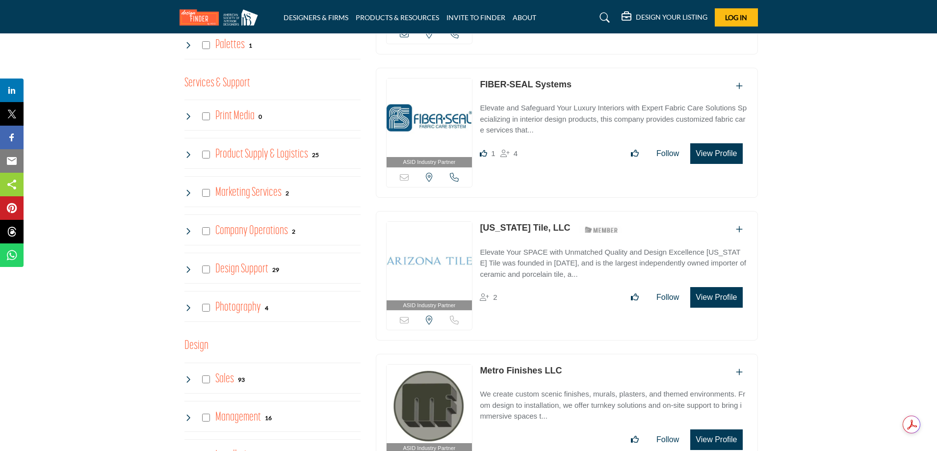
click at [189, 116] on icon at bounding box center [188, 116] width 8 height 8
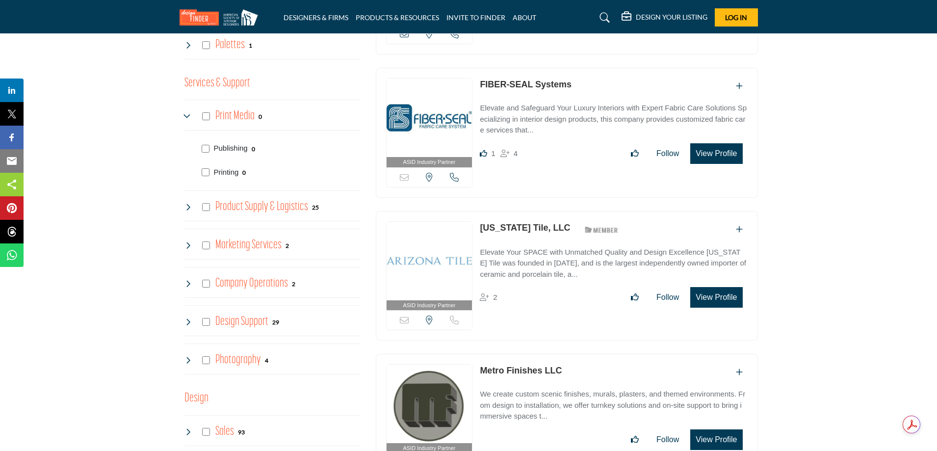
click at [189, 116] on icon at bounding box center [188, 116] width 8 height 8
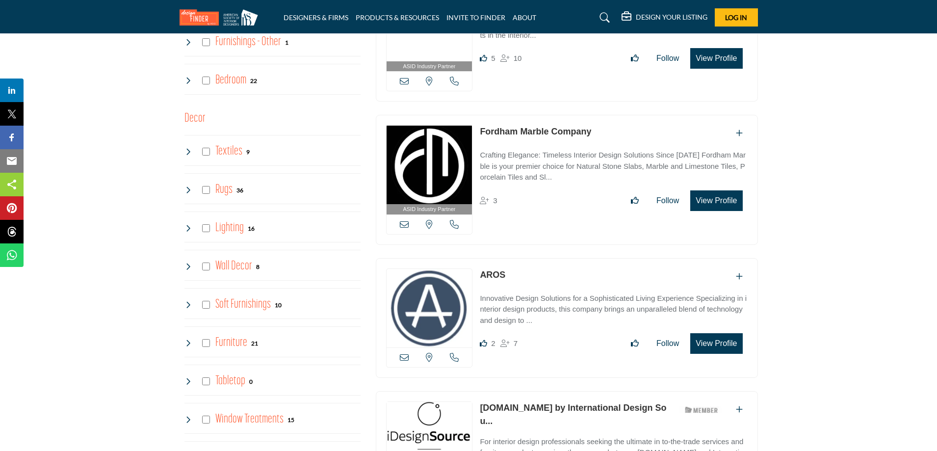
scroll to position [1168, 0]
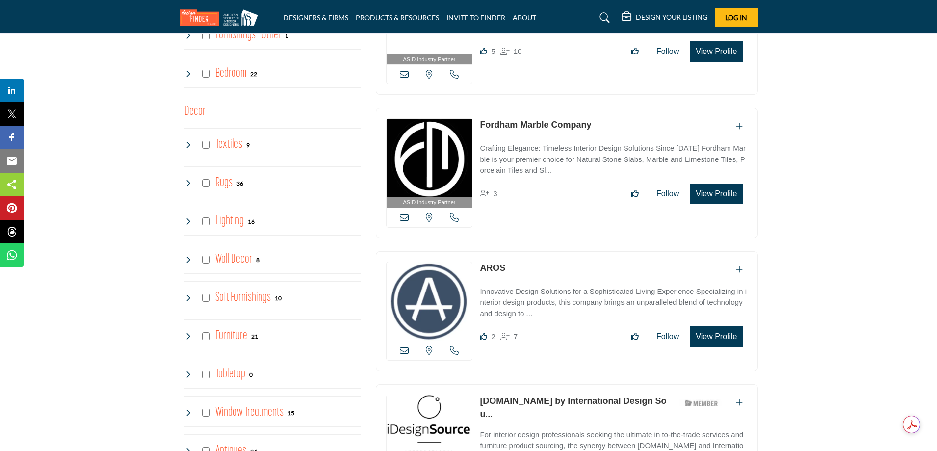
click at [188, 260] on icon at bounding box center [188, 260] width 8 height 8
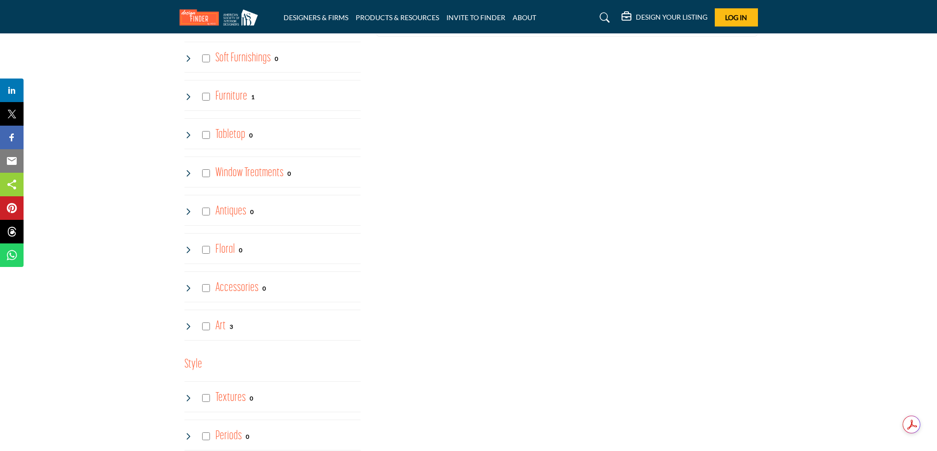
scroll to position [1511, 0]
click at [189, 320] on icon at bounding box center [188, 322] width 8 height 8
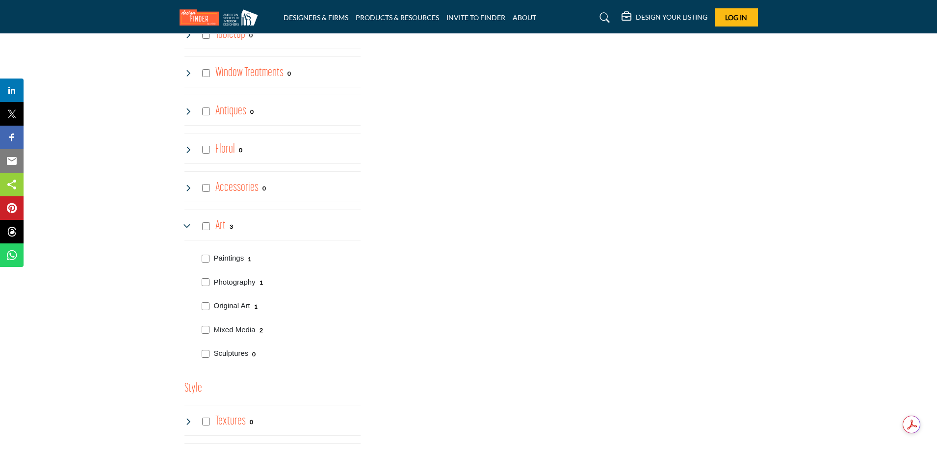
scroll to position [1609, 0]
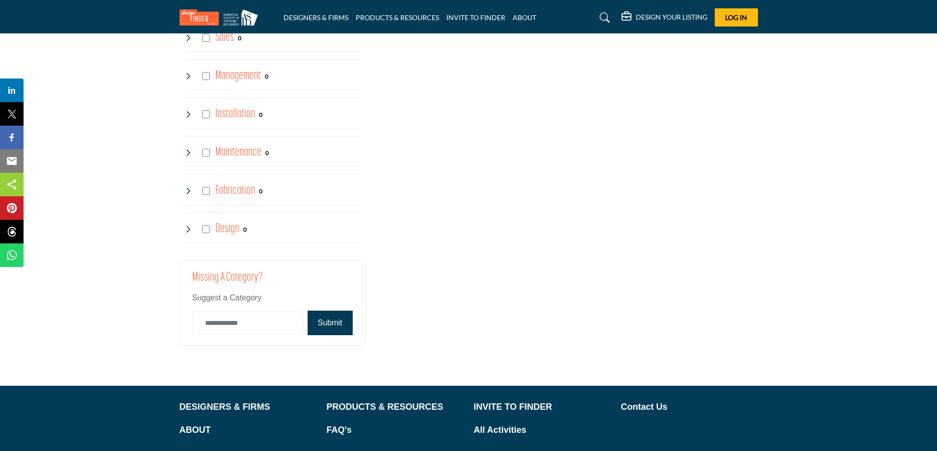
scroll to position [2492, 0]
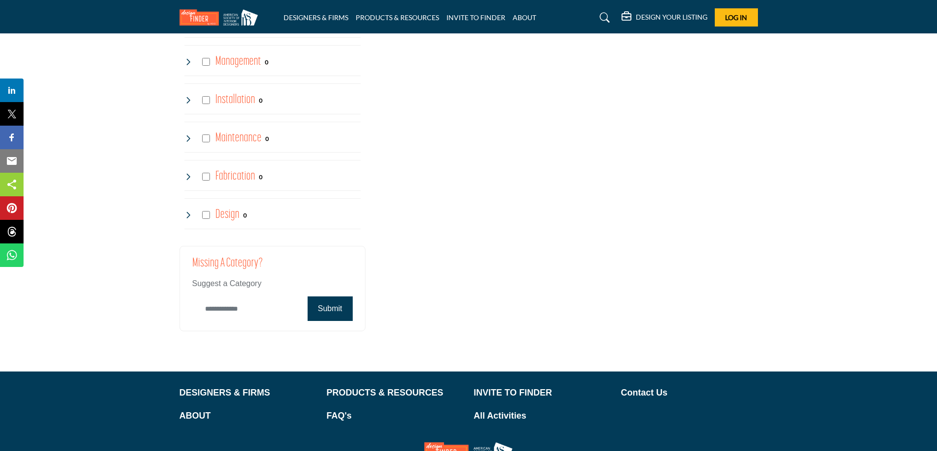
click at [244, 309] on input "Category Name" at bounding box center [247, 308] width 110 height 23
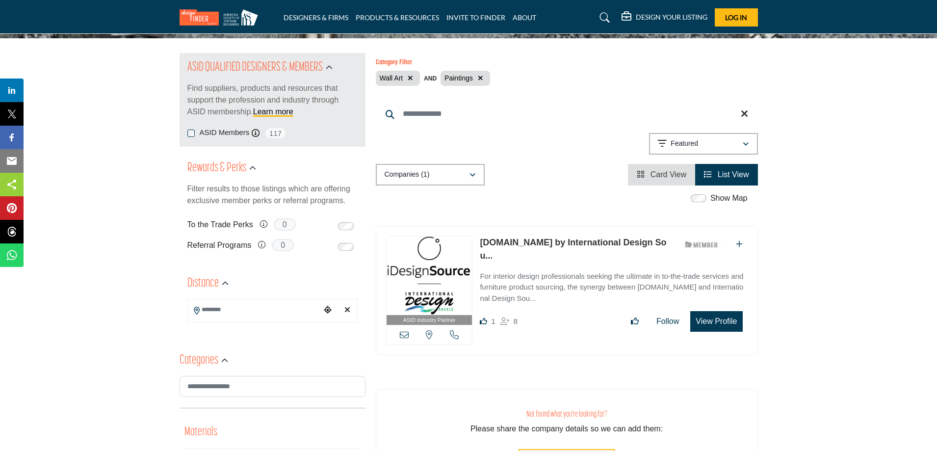
scroll to position [98, 0]
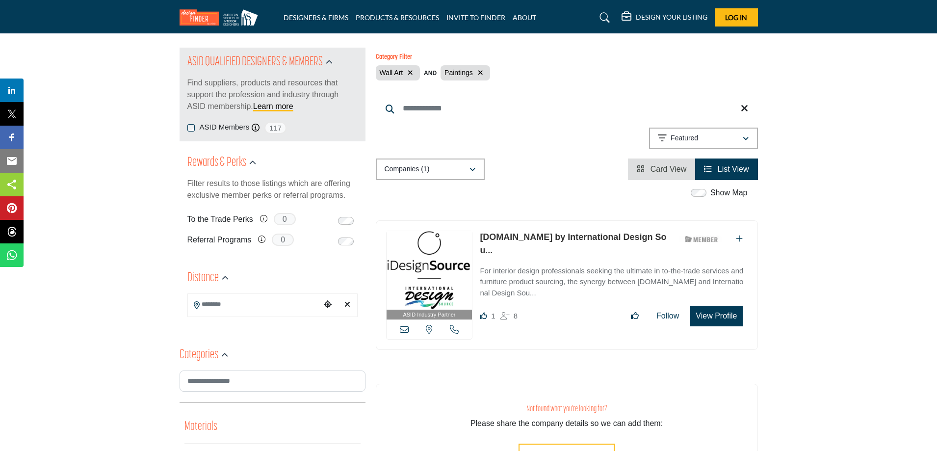
click at [505, 236] on link "[DOMAIN_NAME] by International Design Sou..." at bounding box center [573, 243] width 186 height 23
